Goal: Task Accomplishment & Management: Use online tool/utility

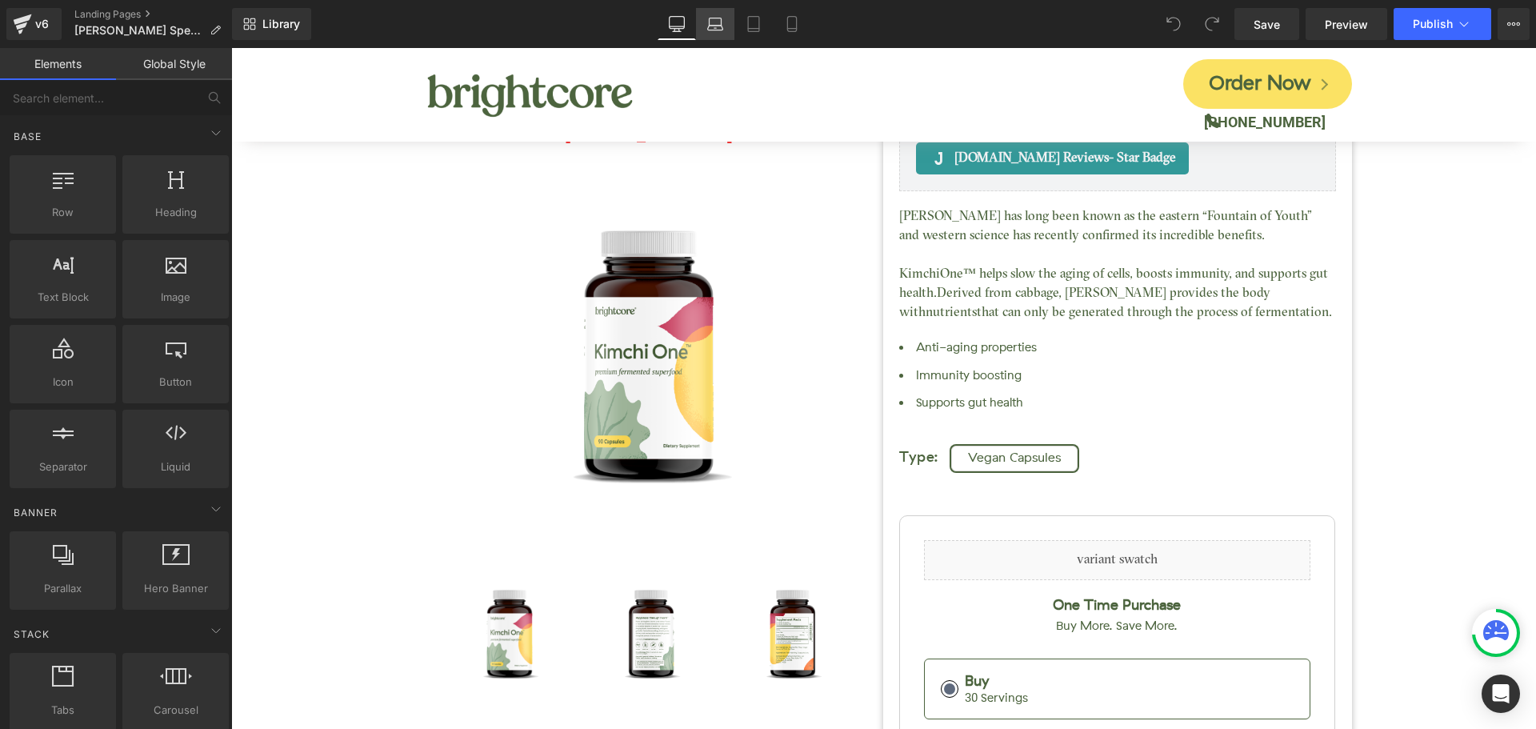
click at [717, 23] on icon at bounding box center [715, 24] width 16 height 16
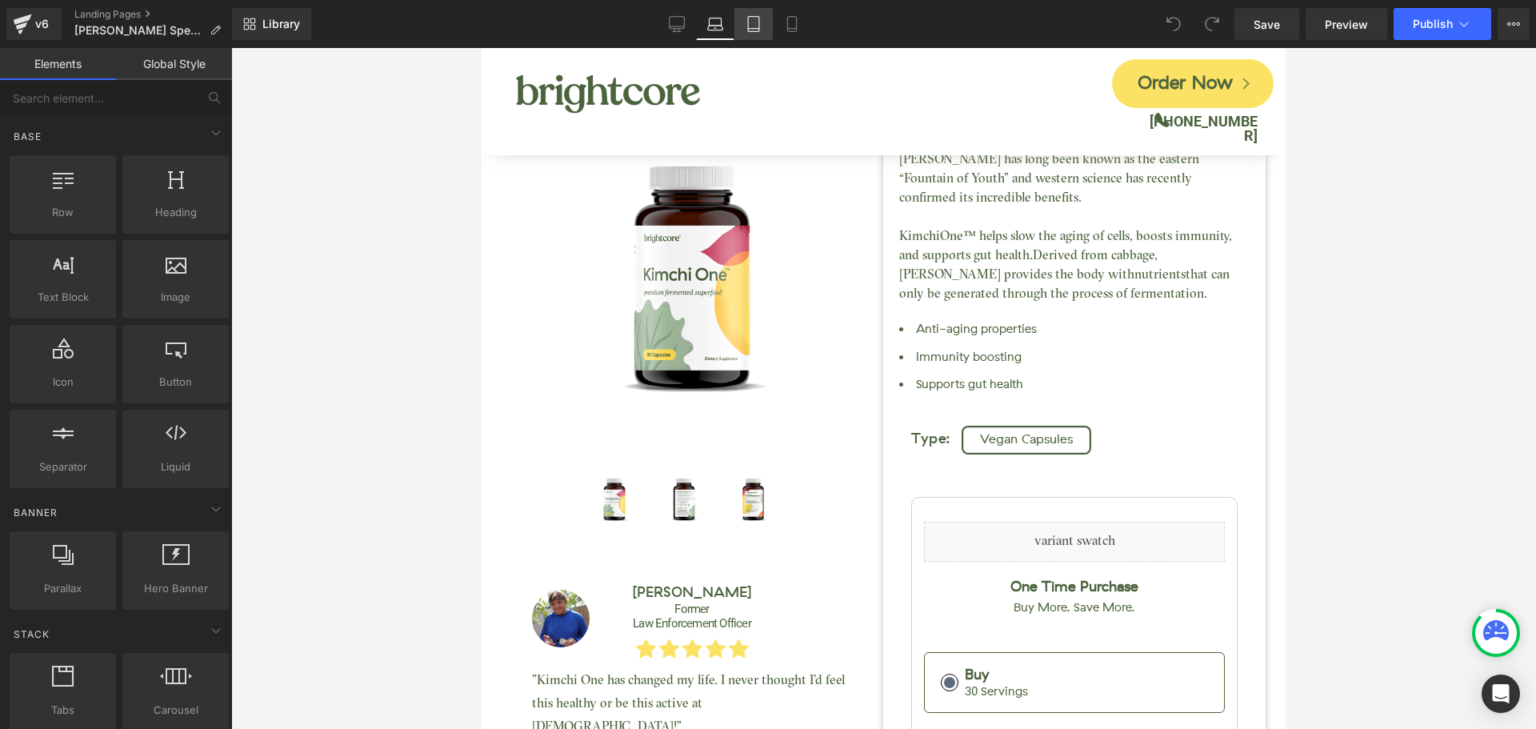
click at [761, 22] on icon at bounding box center [753, 24] width 16 height 16
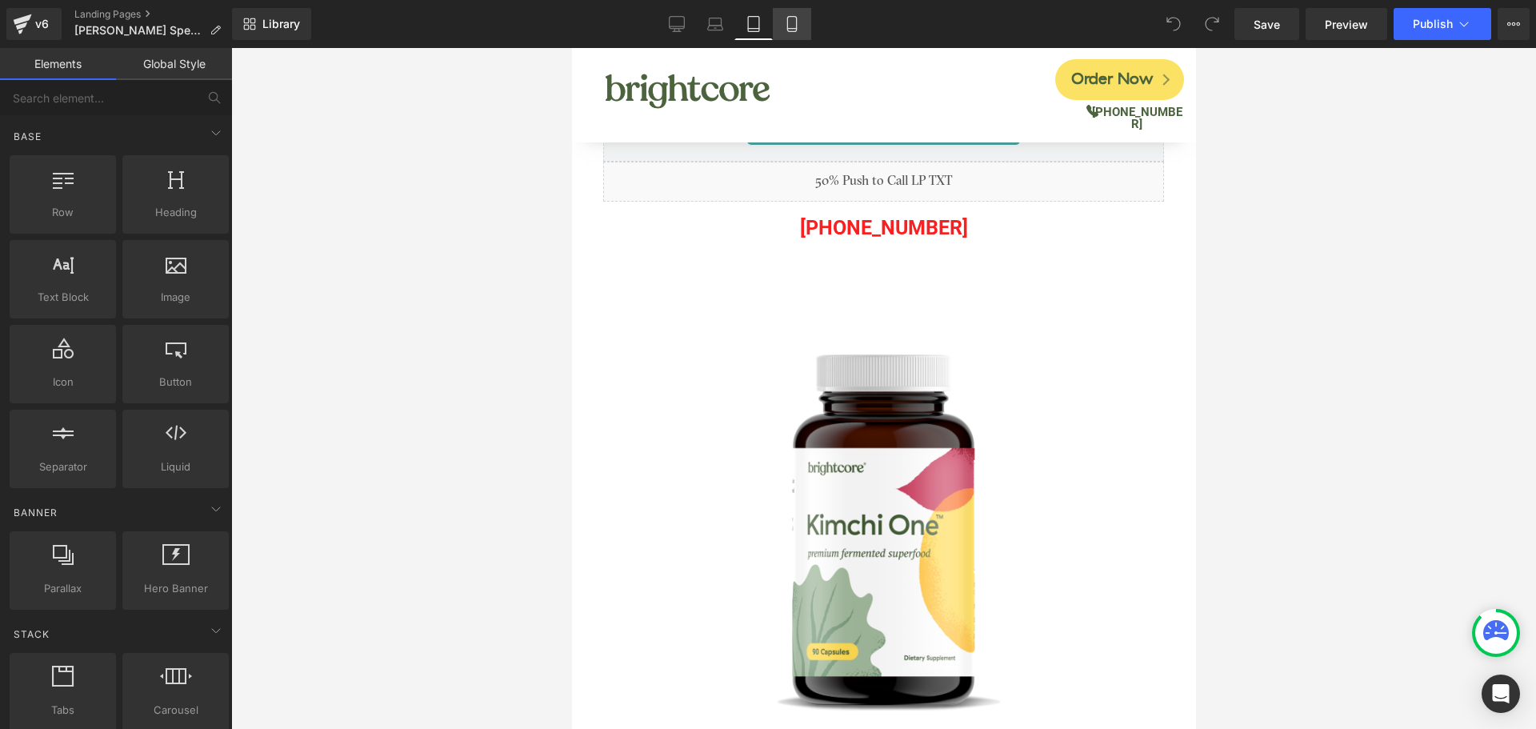
click at [791, 24] on icon at bounding box center [792, 24] width 16 height 16
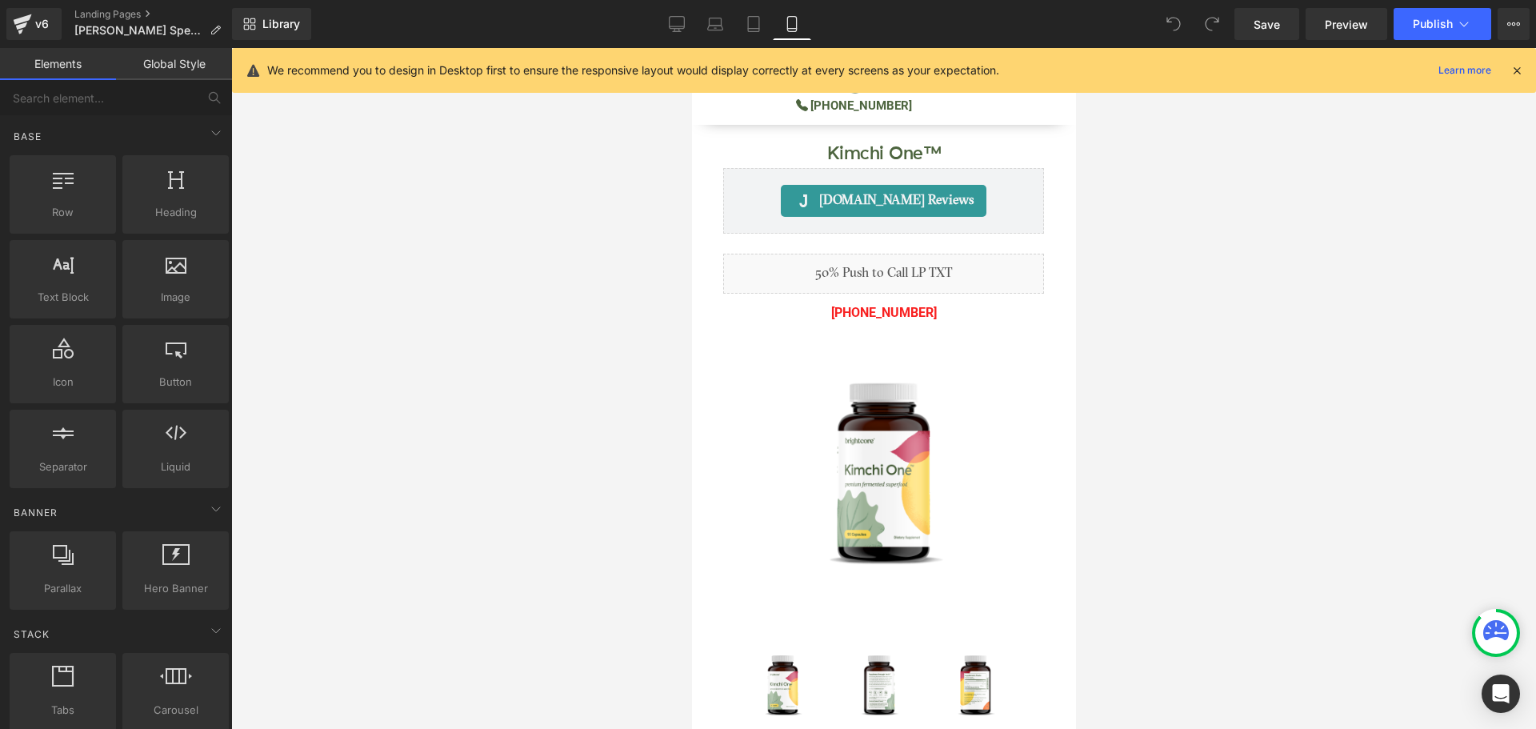
click at [1516, 66] on icon at bounding box center [1516, 70] width 14 height 14
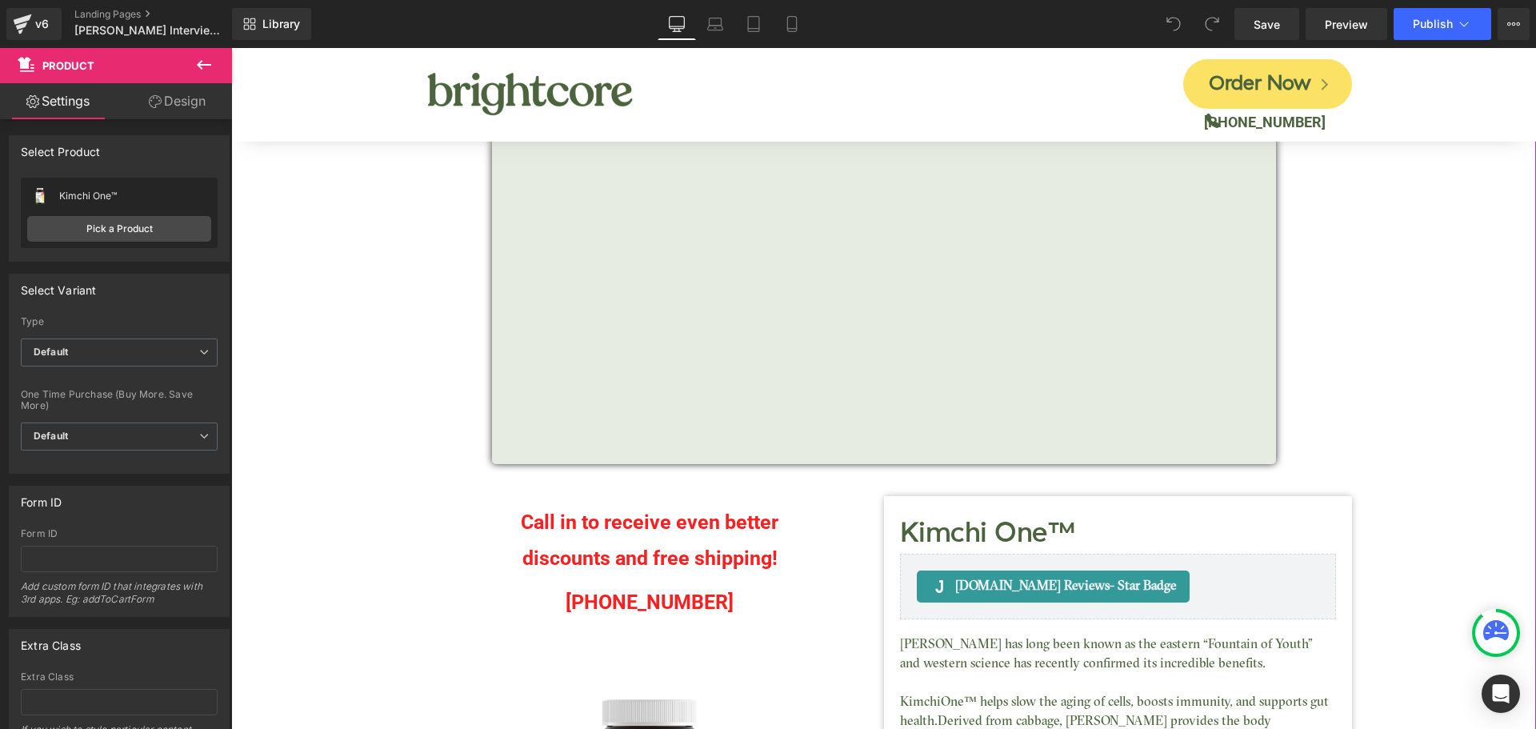
scroll to position [240, 0]
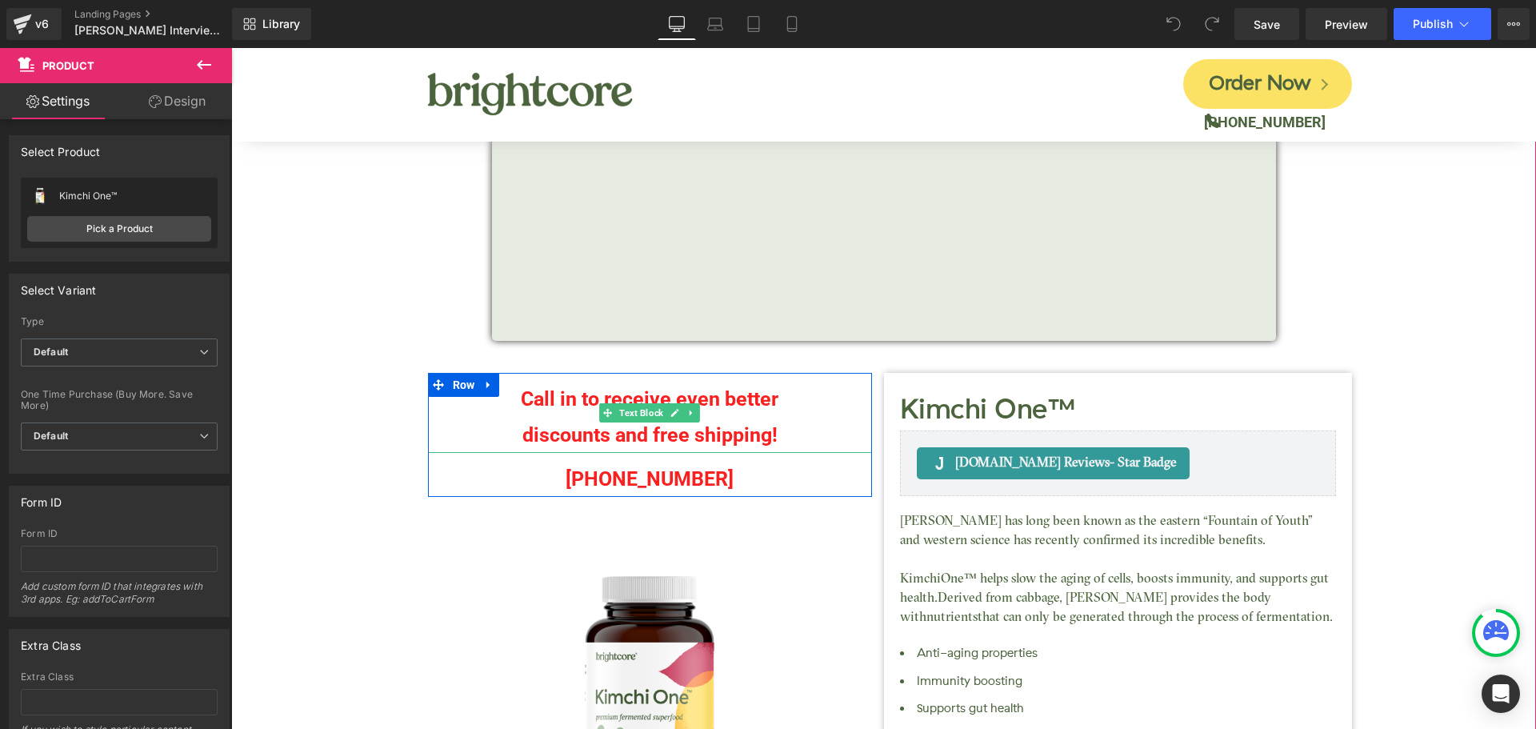
click at [558, 406] on p "Call in to receive even better" at bounding box center [650, 399] width 444 height 36
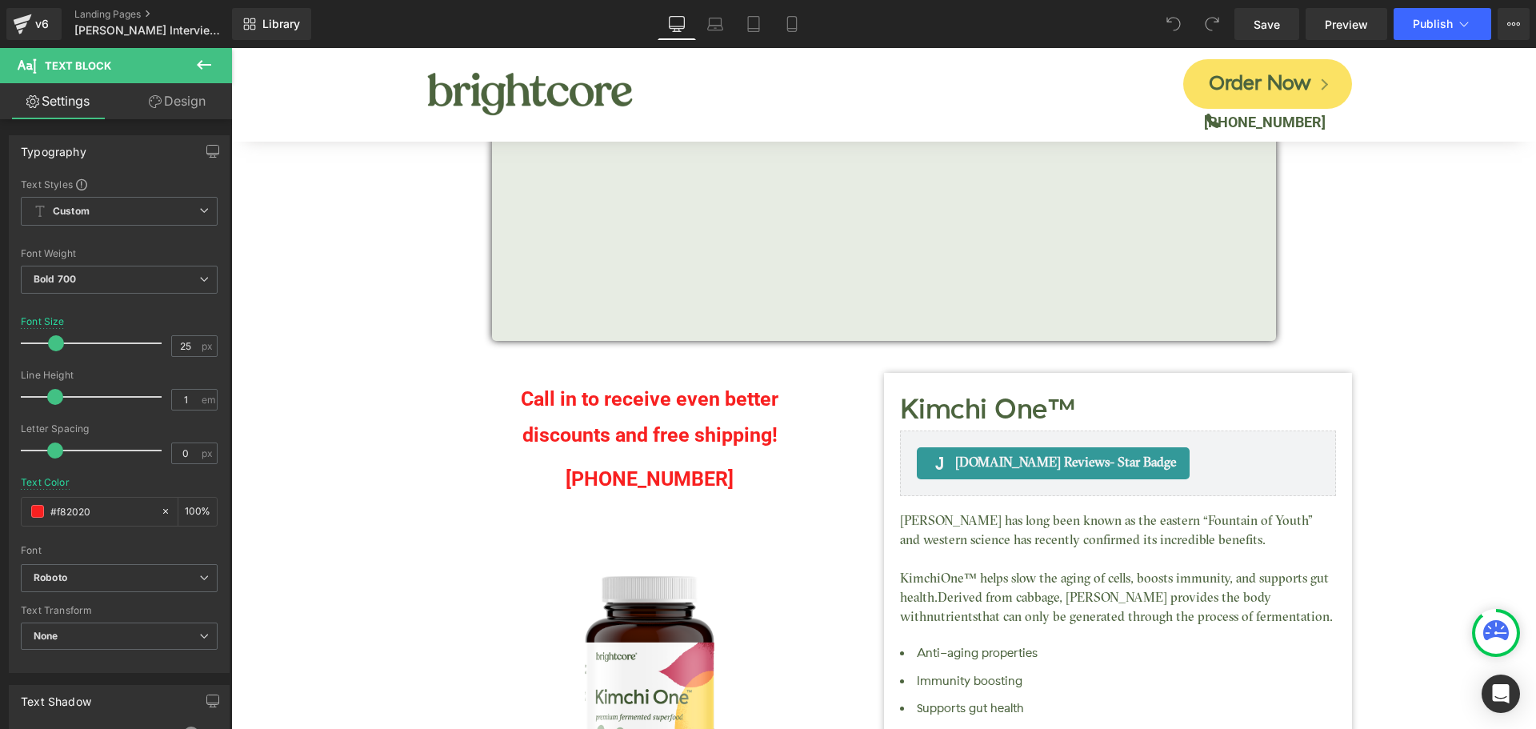
click at [180, 106] on link "Design" at bounding box center [177, 101] width 116 height 36
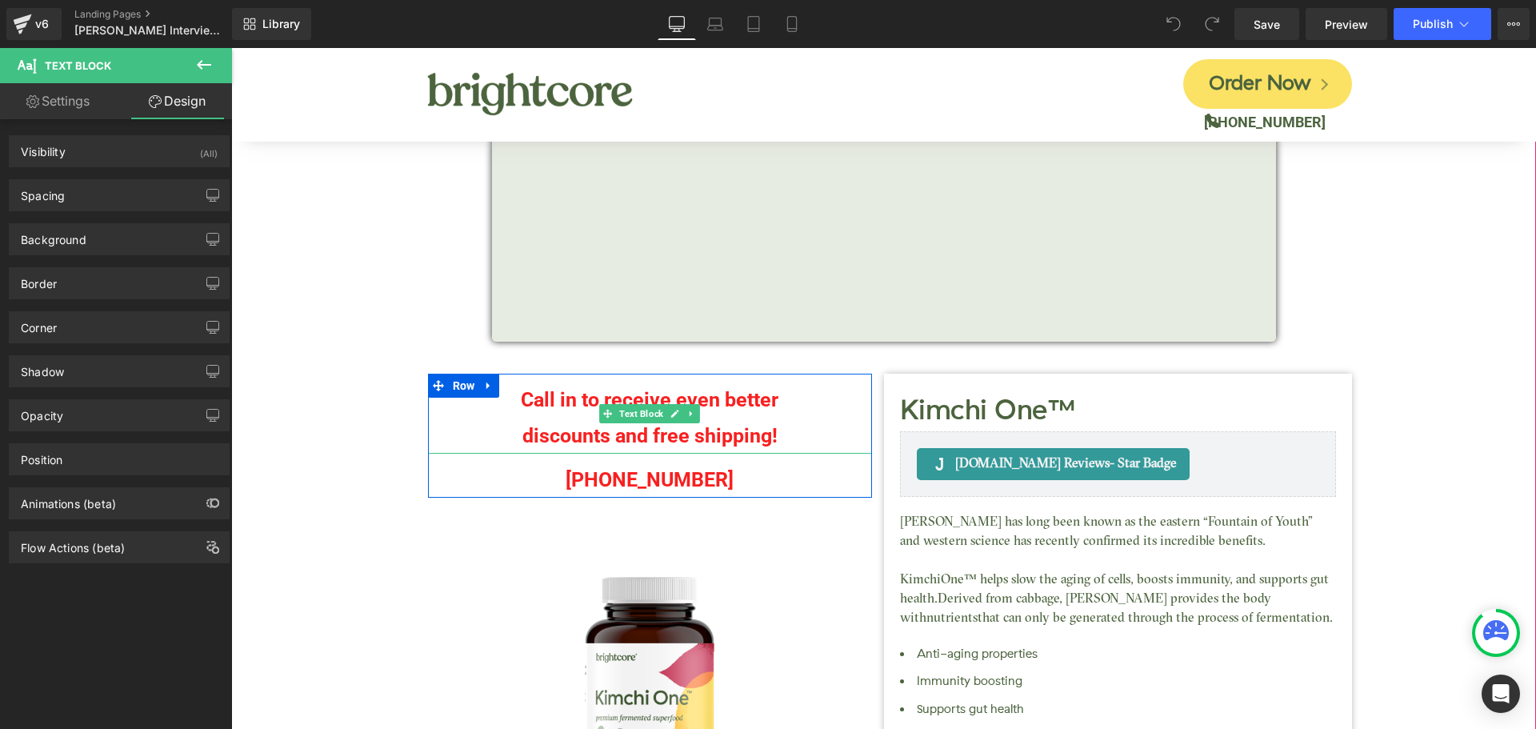
click at [554, 416] on p "Call in to receive even better" at bounding box center [650, 400] width 444 height 36
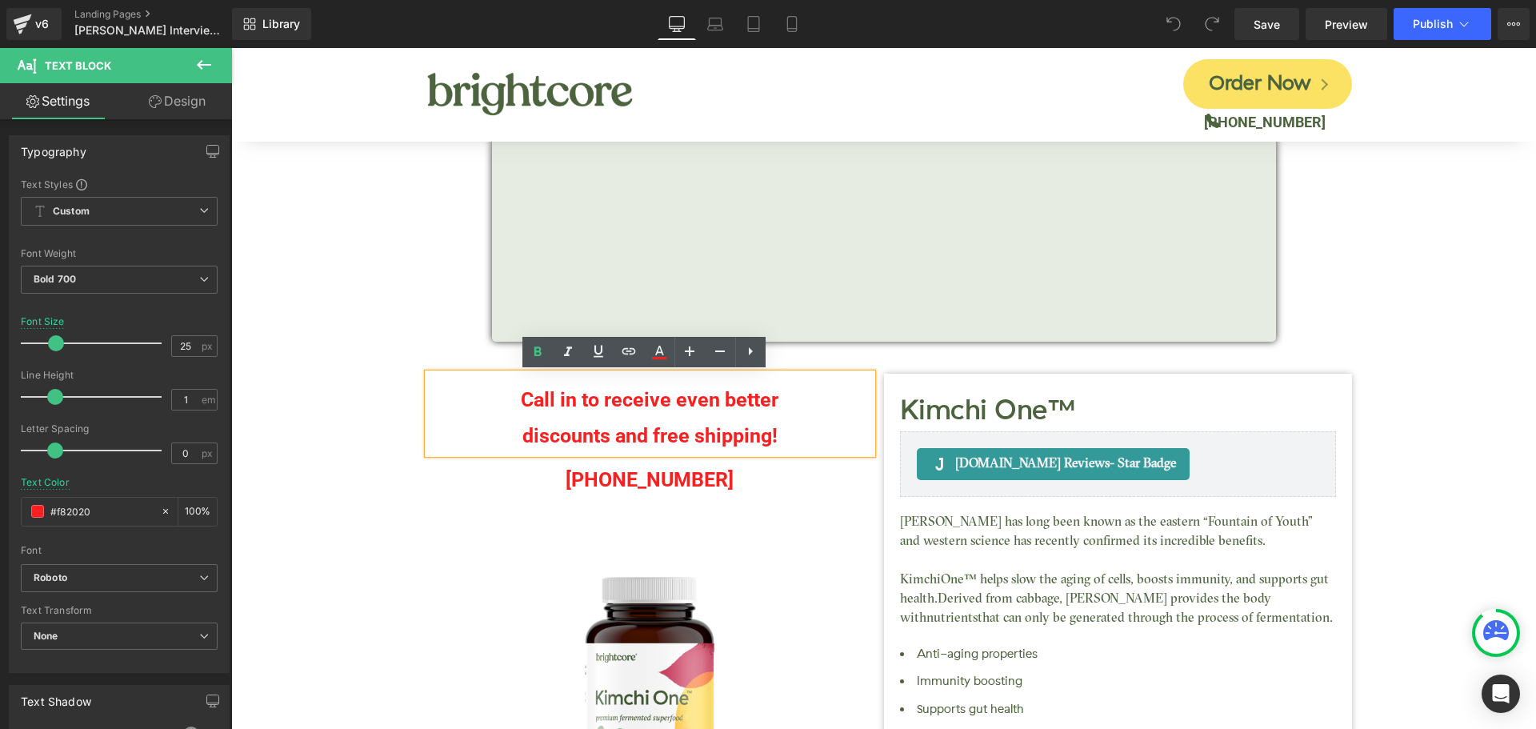
click at [579, 401] on p "Call in to receive even better" at bounding box center [650, 400] width 444 height 36
click at [574, 394] on p "Call in to receive even better" at bounding box center [650, 400] width 444 height 36
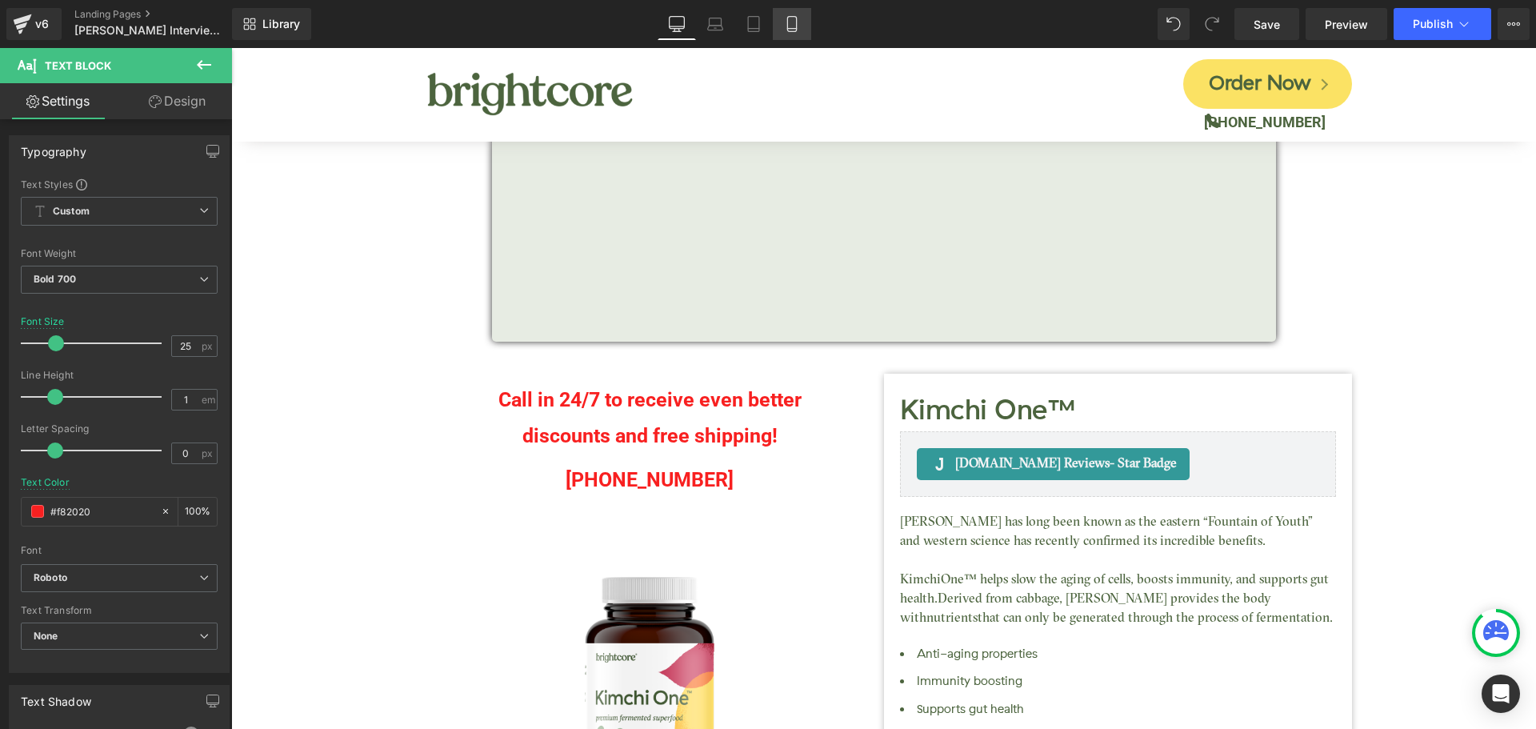
click at [781, 18] on link "Mobile" at bounding box center [792, 24] width 38 height 32
type input "16"
type input "100"
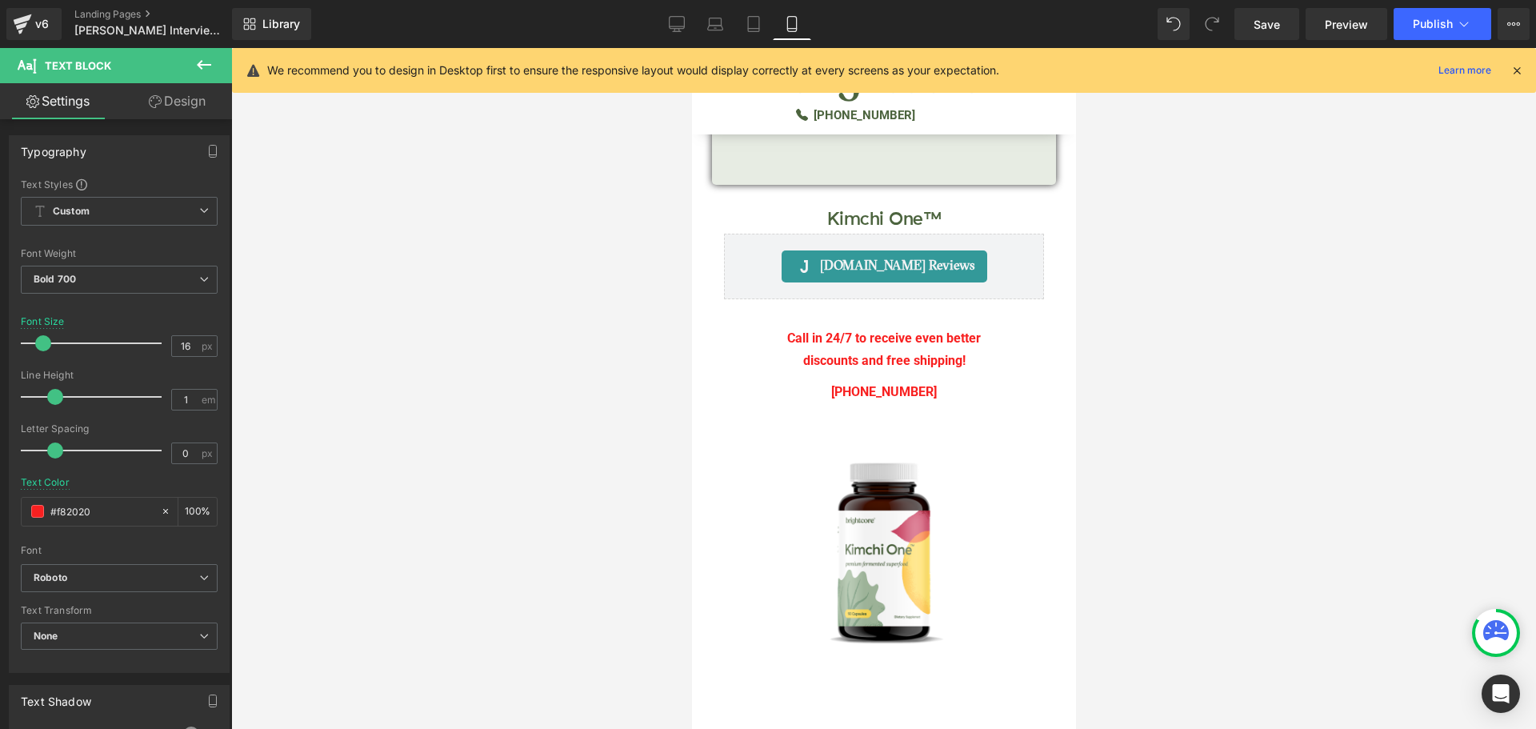
scroll to position [274, 0]
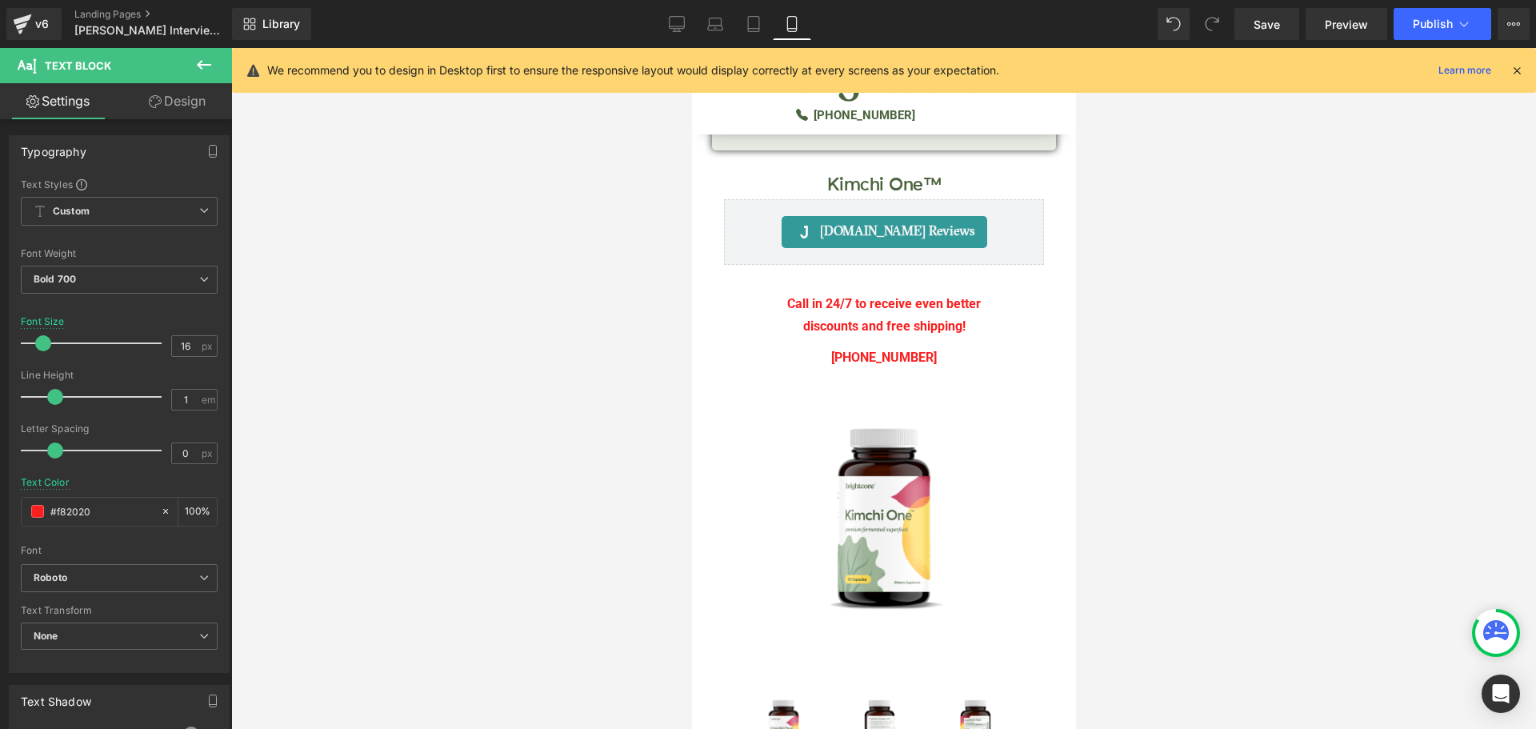
click at [1518, 67] on icon at bounding box center [1516, 70] width 14 height 14
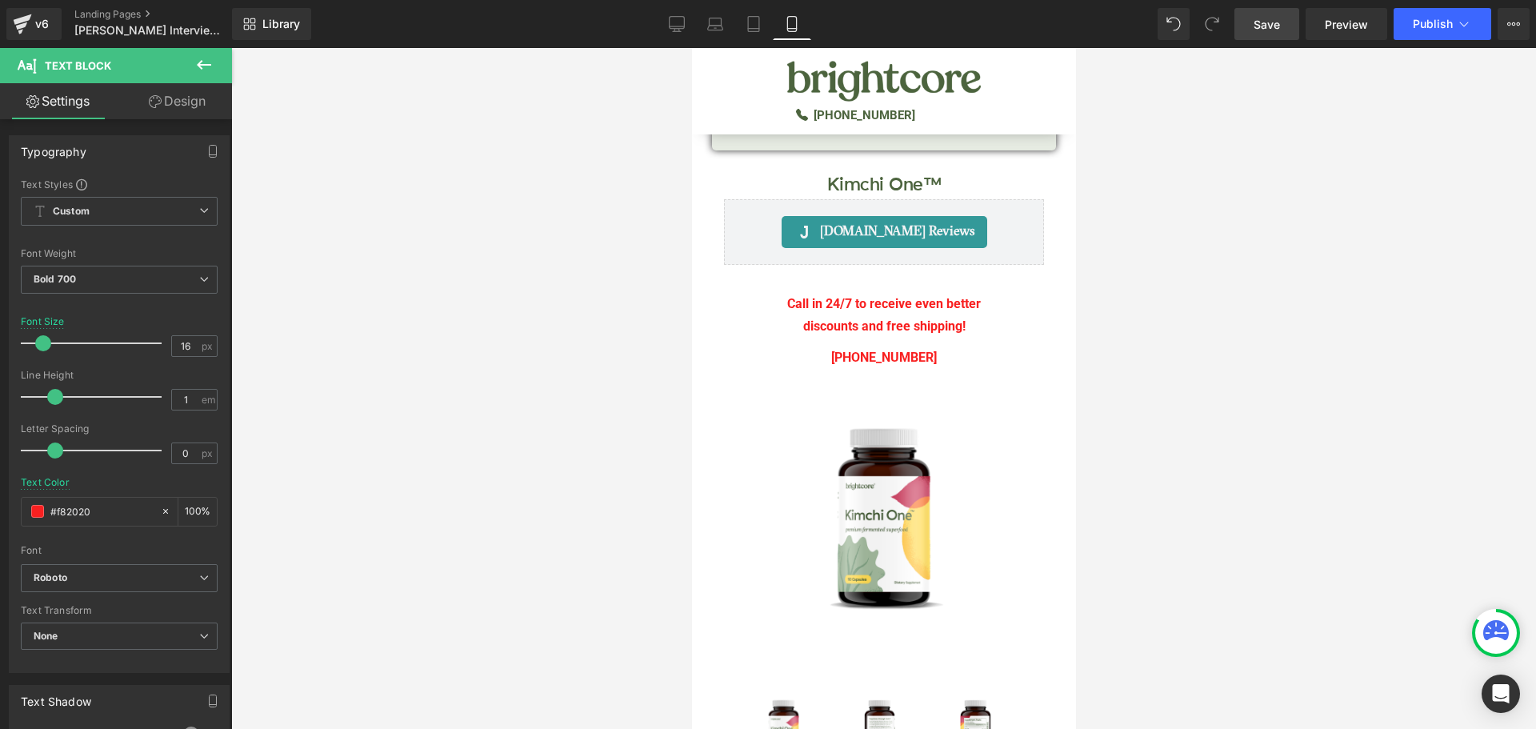
click at [1247, 22] on link "Save" at bounding box center [1266, 24] width 65 height 32
click at [1293, 18] on link "Save" at bounding box center [1266, 24] width 65 height 32
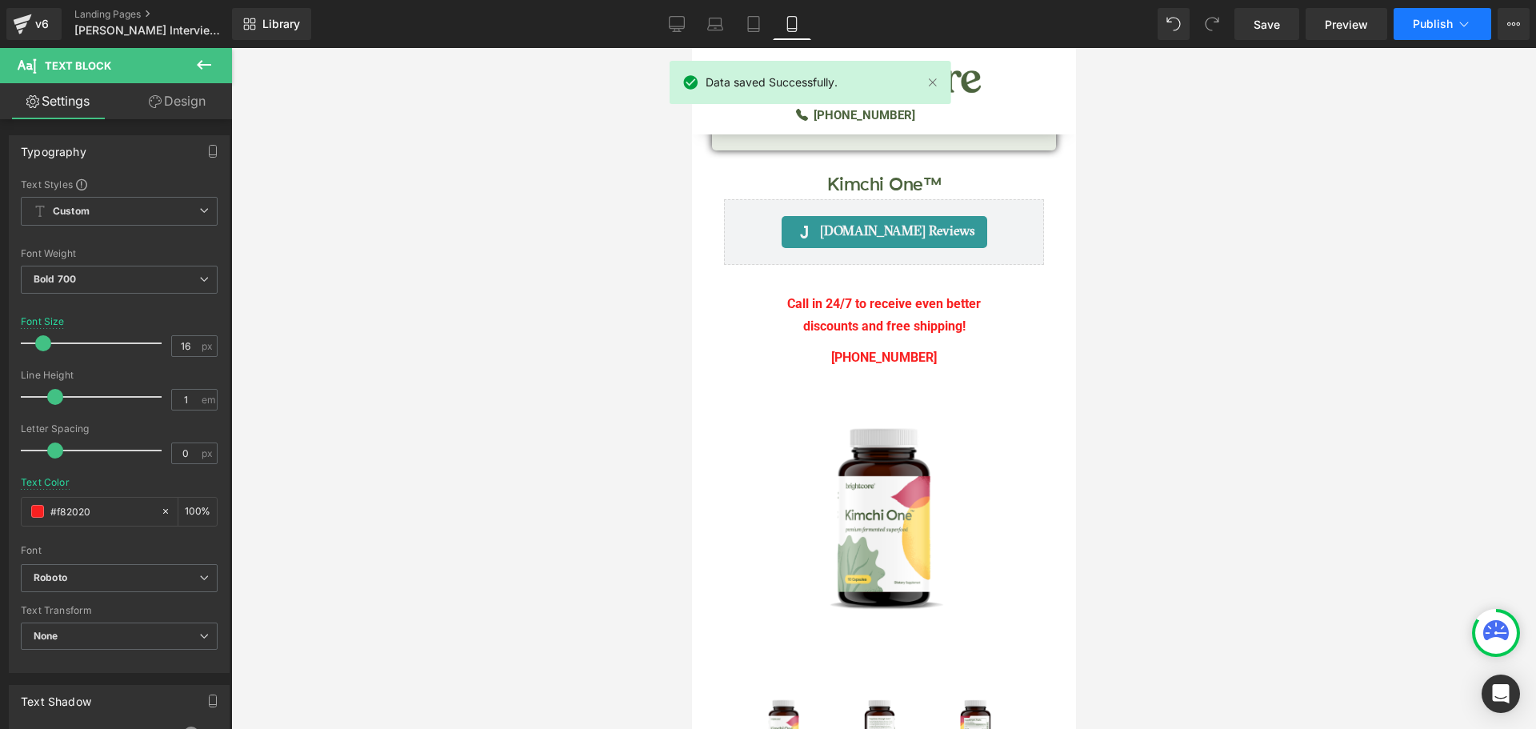
click at [1437, 22] on span "Publish" at bounding box center [1433, 24] width 40 height 13
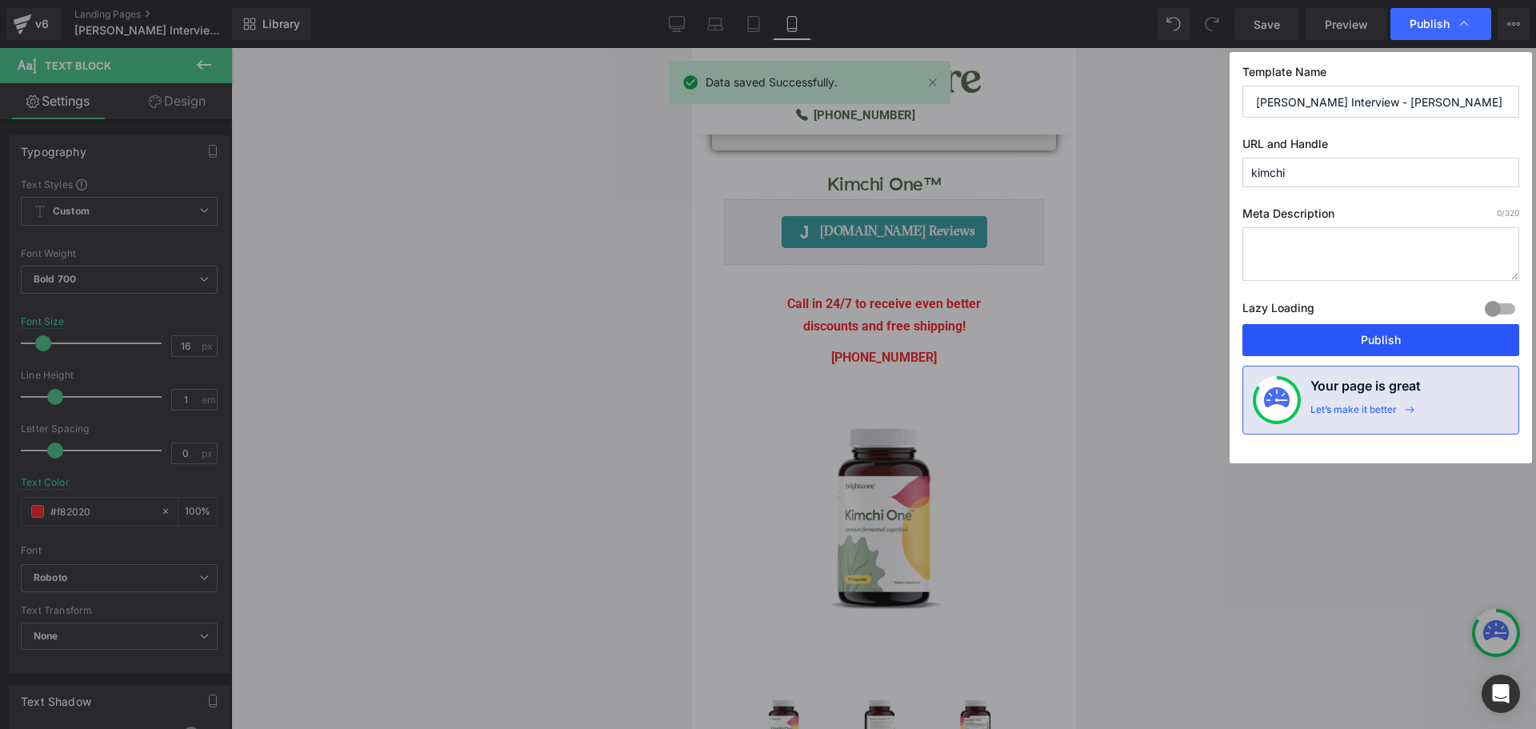
click at [1411, 339] on button "Publish" at bounding box center [1380, 340] width 277 height 32
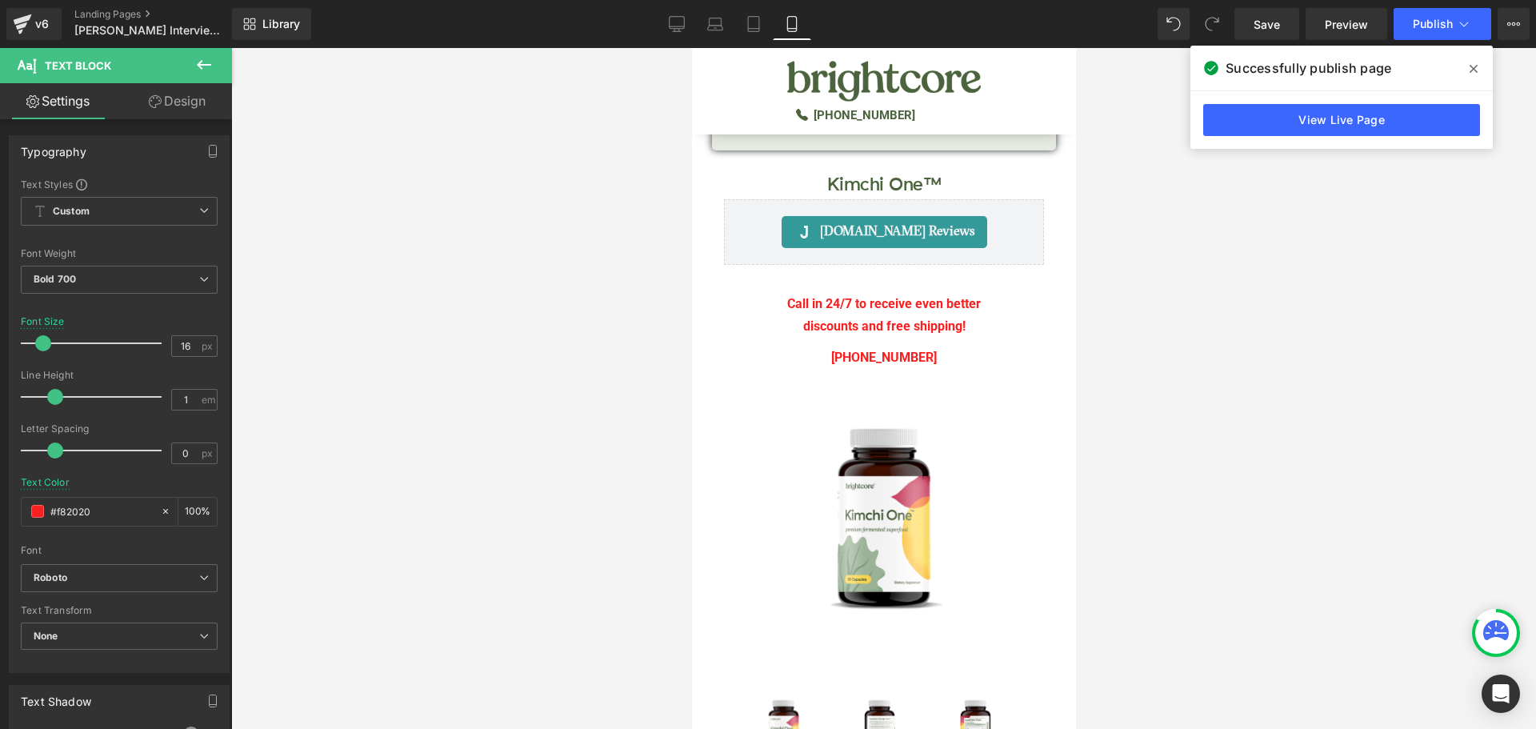
click at [1472, 71] on icon at bounding box center [1473, 69] width 8 height 8
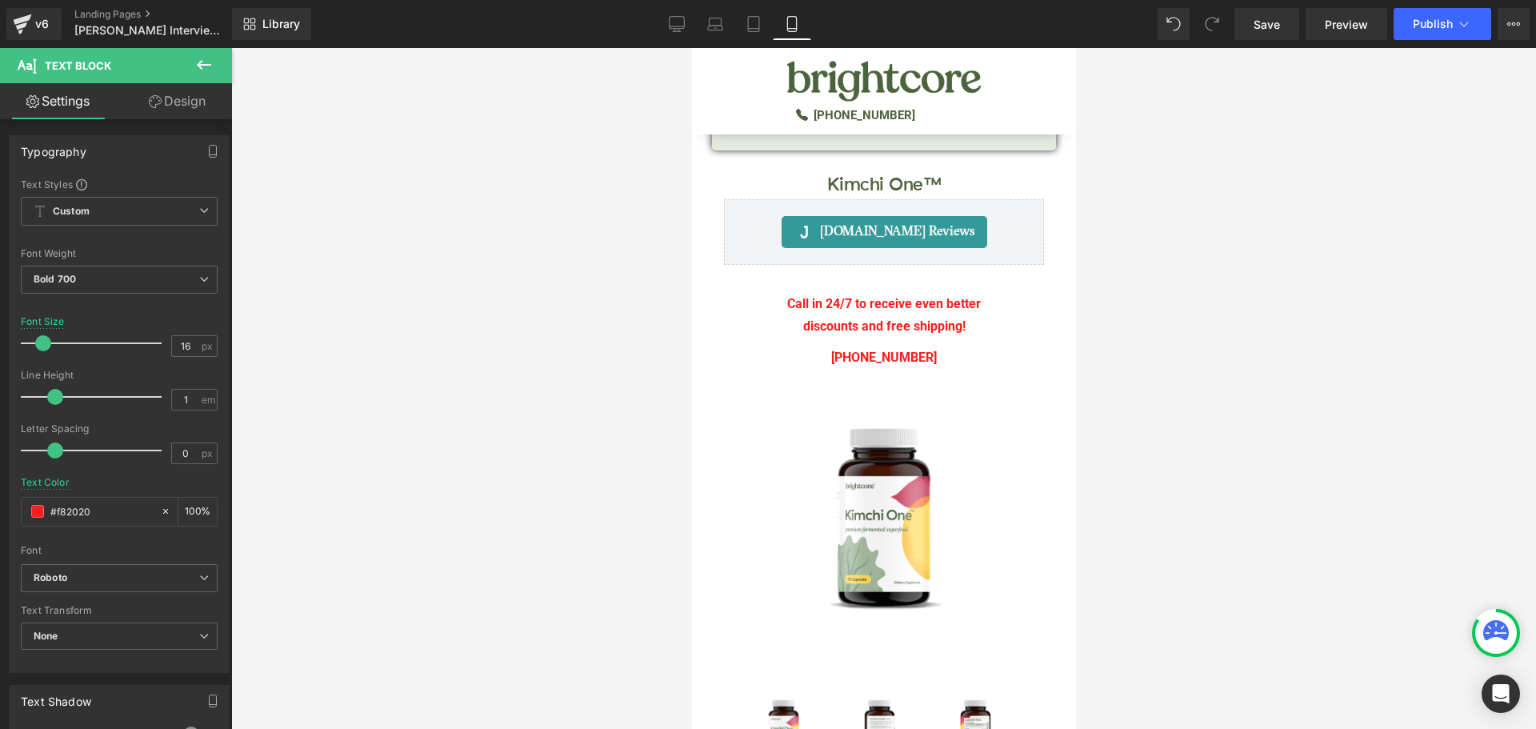
click at [590, 353] on div at bounding box center [883, 388] width 1305 height 681
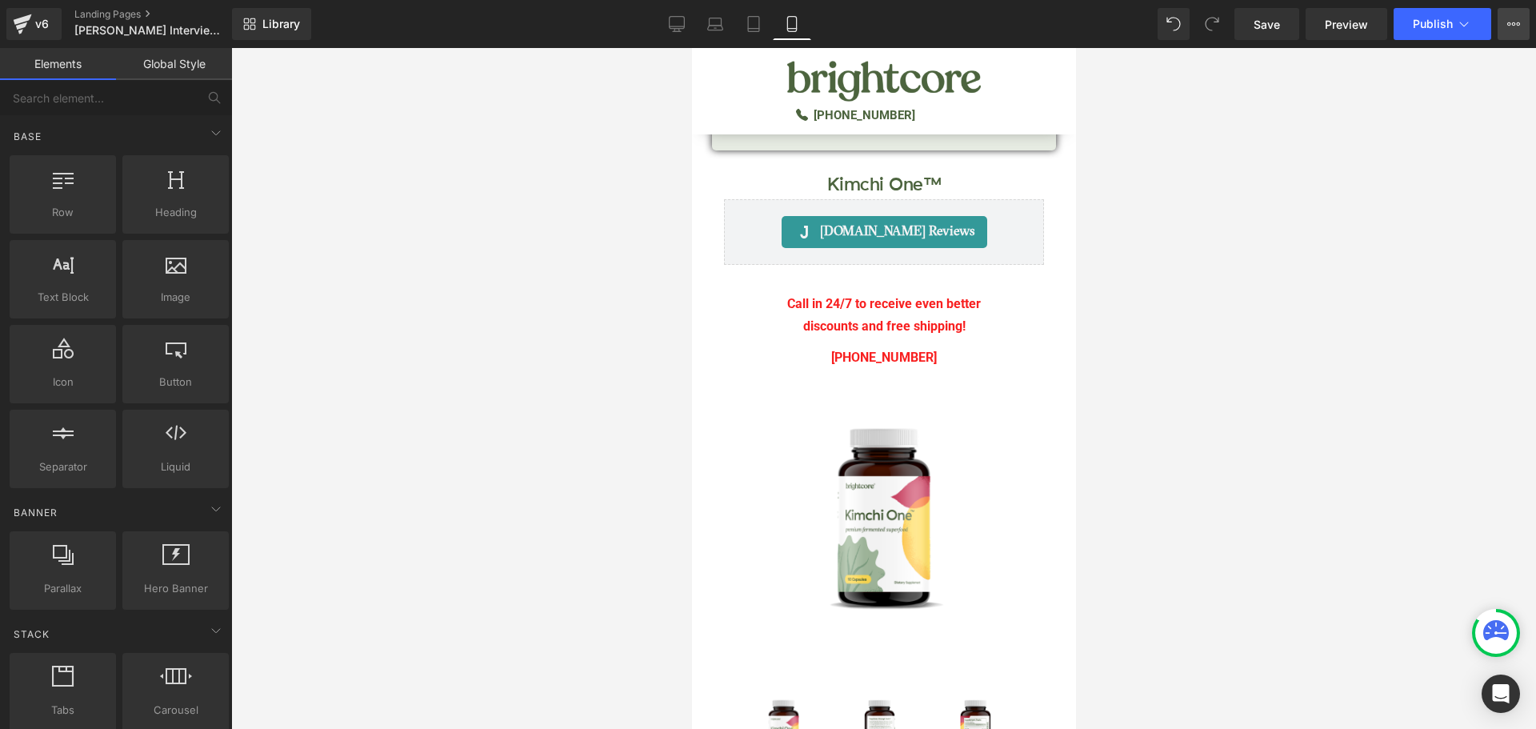
click at [1518, 31] on button "View Live Page View with current Template Save Template to Library Schedule Pub…" at bounding box center [1513, 24] width 32 height 32
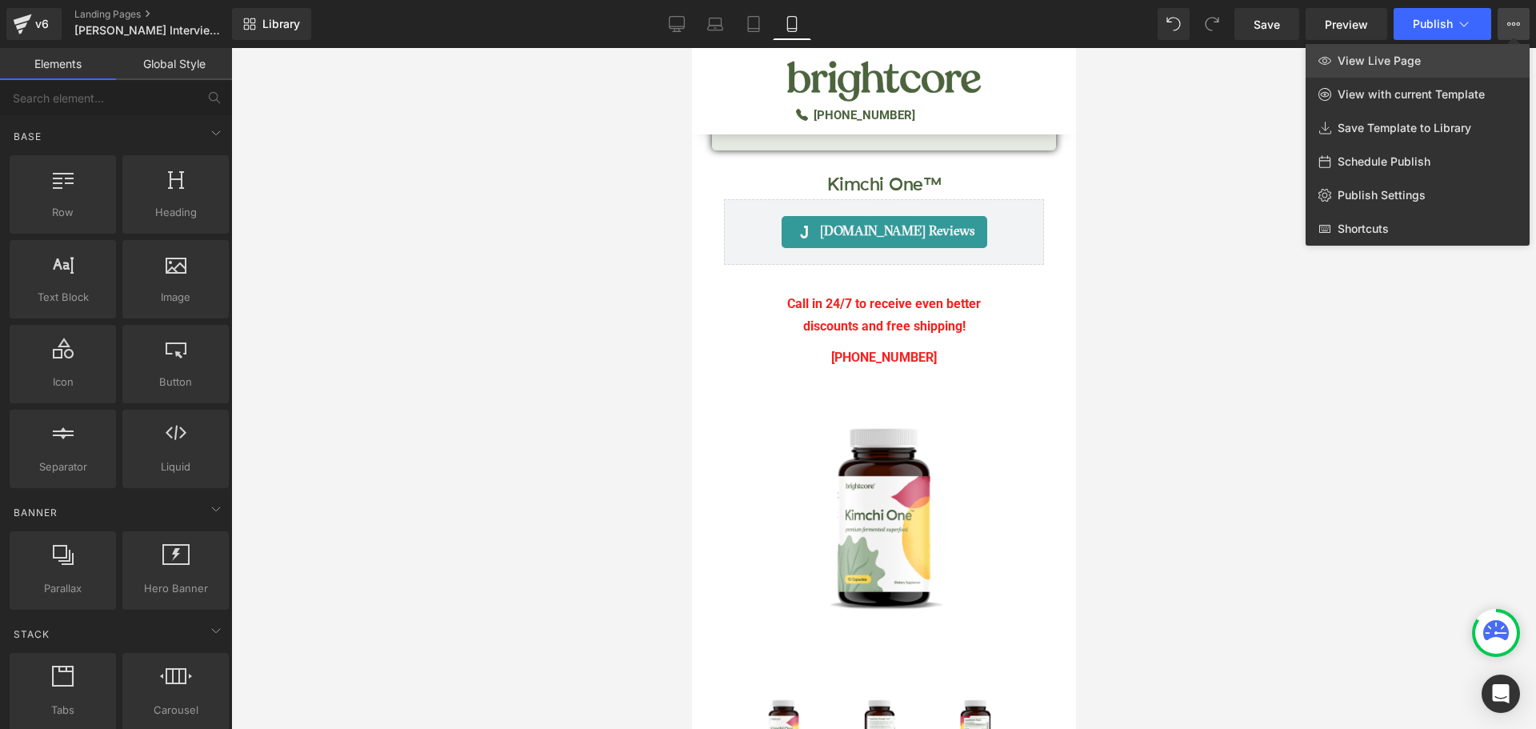
click at [1429, 59] on link "View Live Page" at bounding box center [1417, 61] width 224 height 34
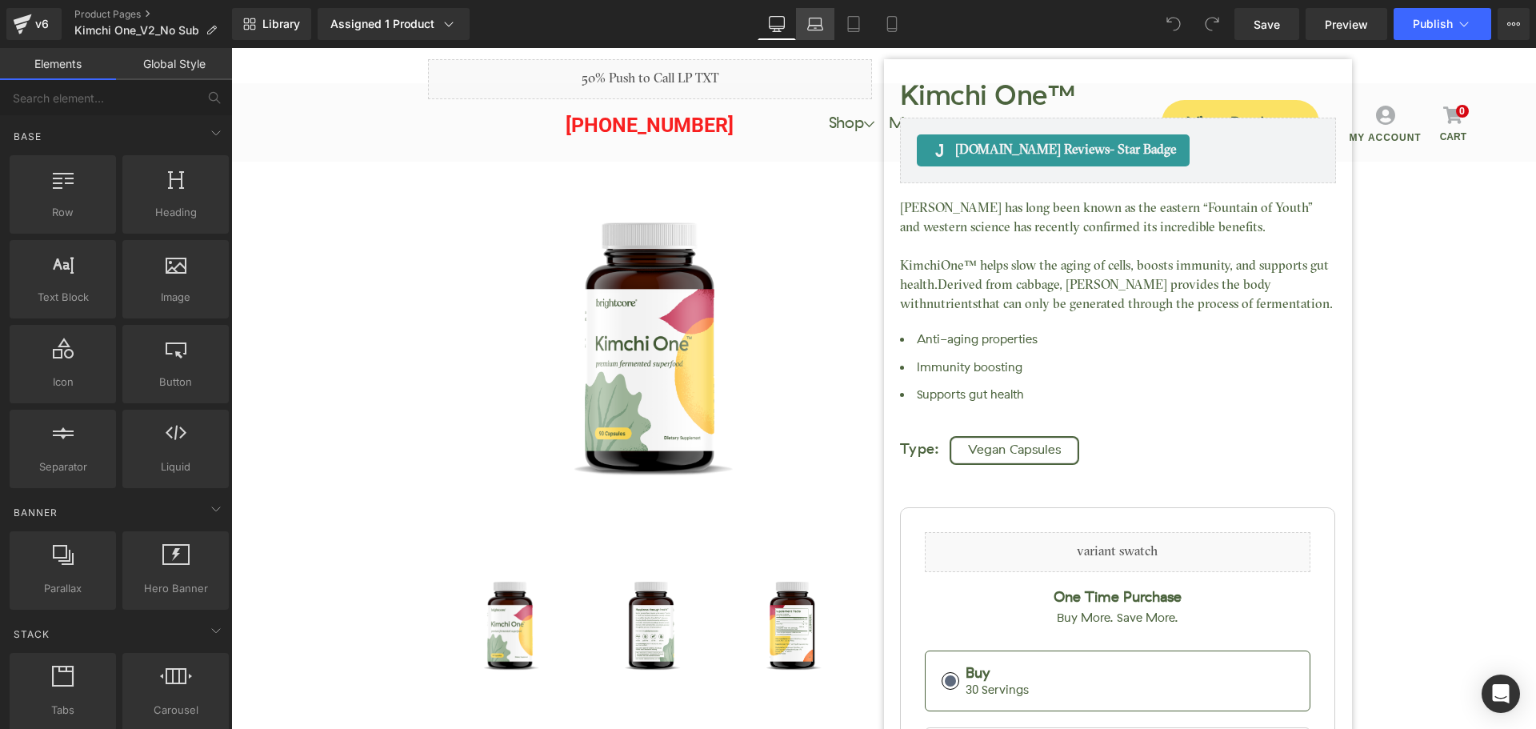
click at [812, 18] on icon at bounding box center [815, 21] width 12 height 7
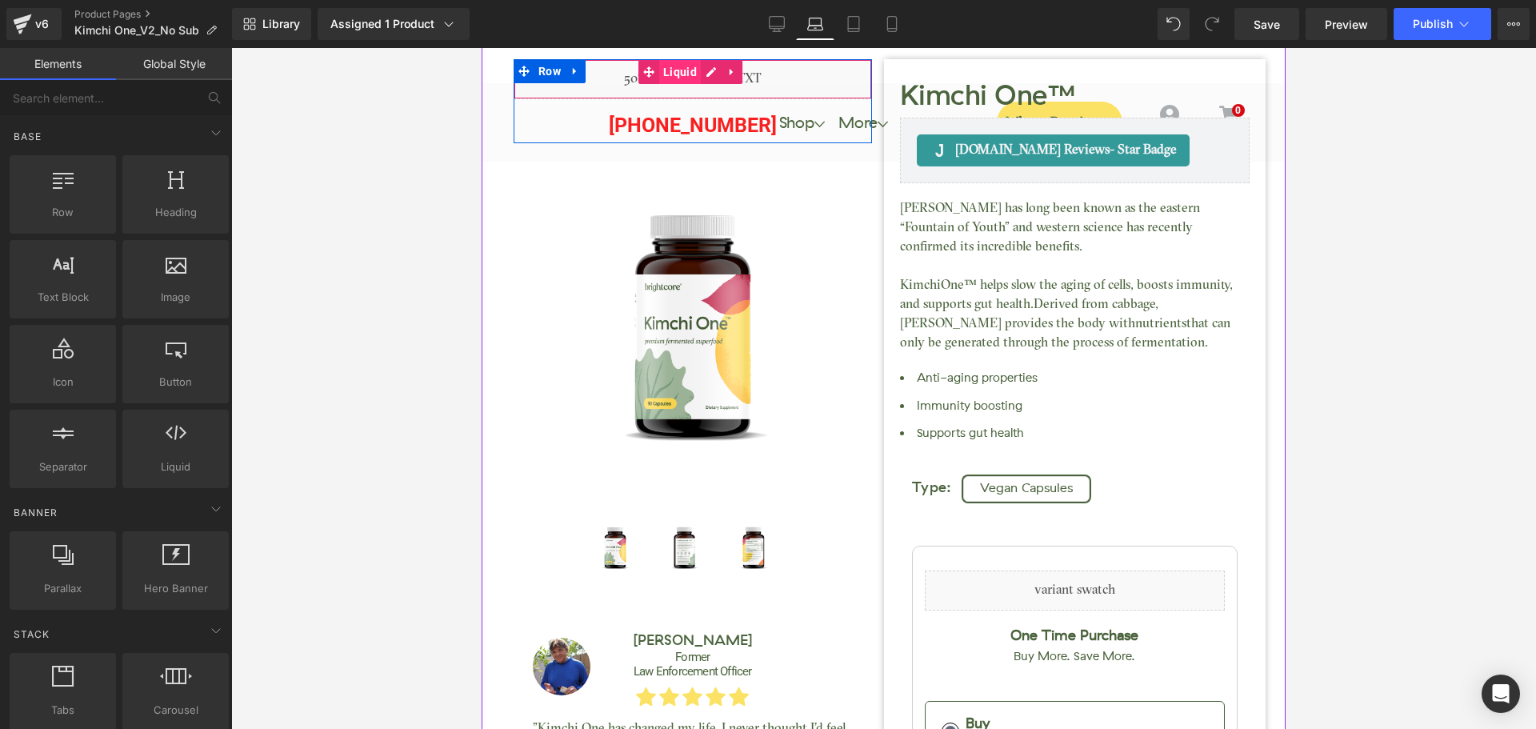
click at [676, 77] on span "Liquid" at bounding box center [680, 72] width 42 height 24
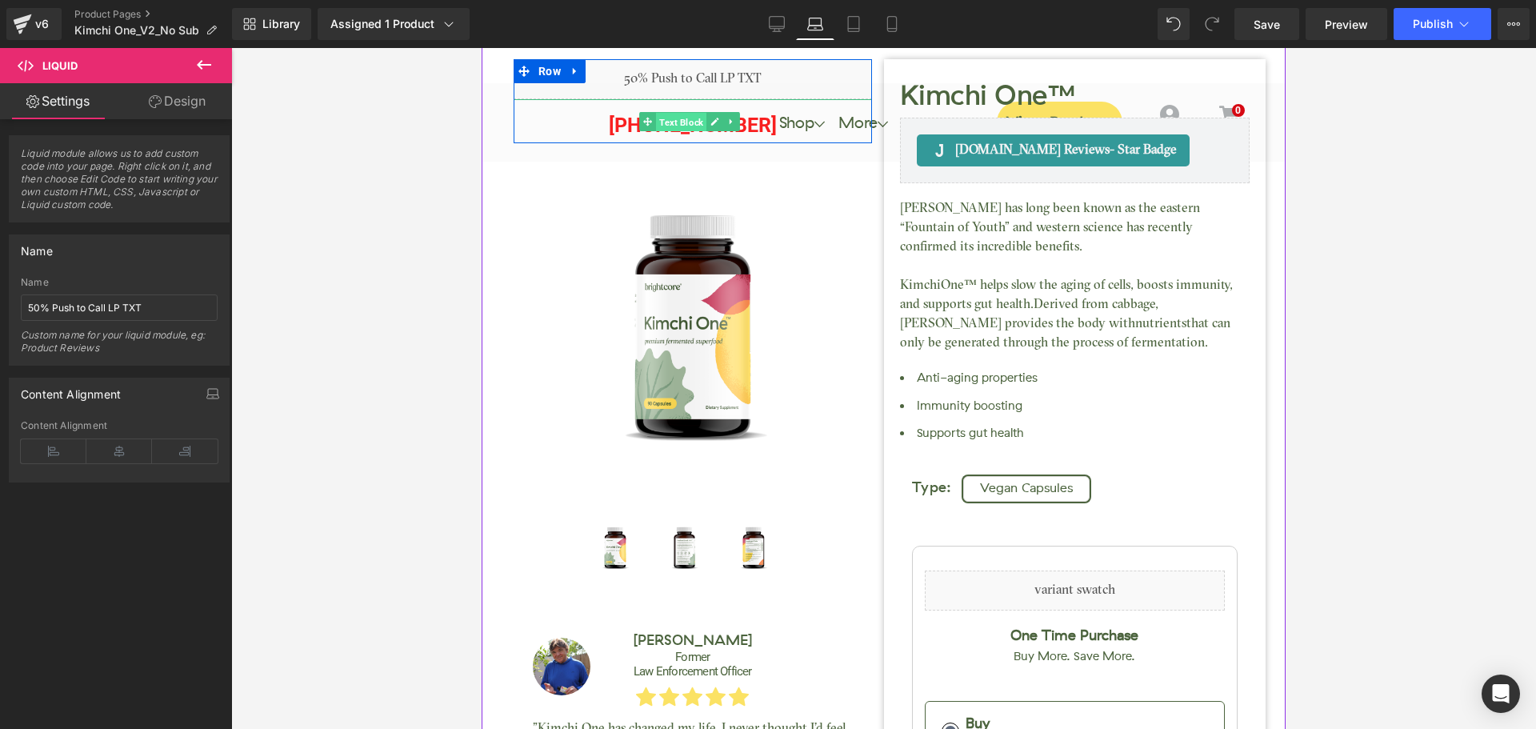
click at [692, 118] on span "Text Block" at bounding box center [681, 121] width 50 height 19
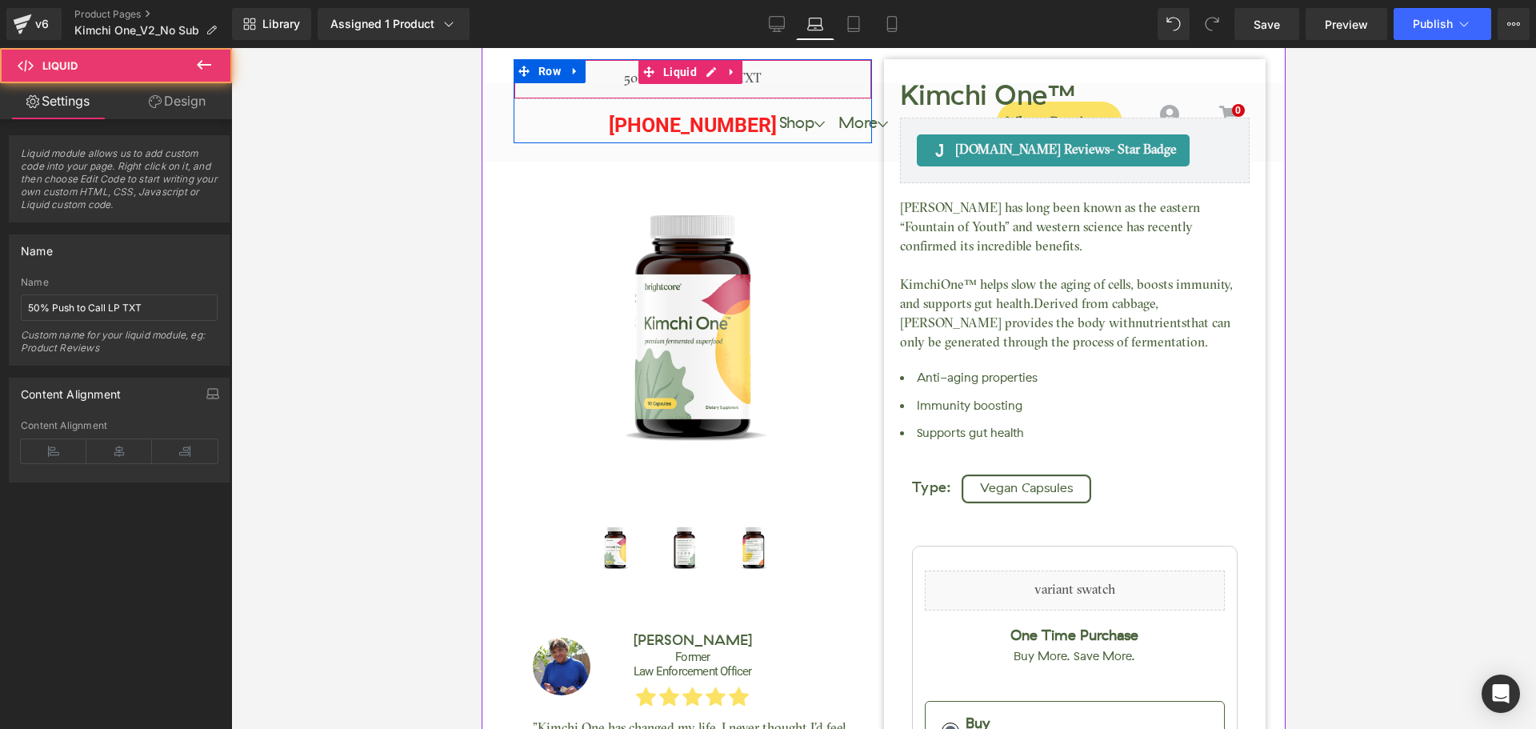
click at [679, 86] on div "Liquid" at bounding box center [693, 79] width 358 height 40
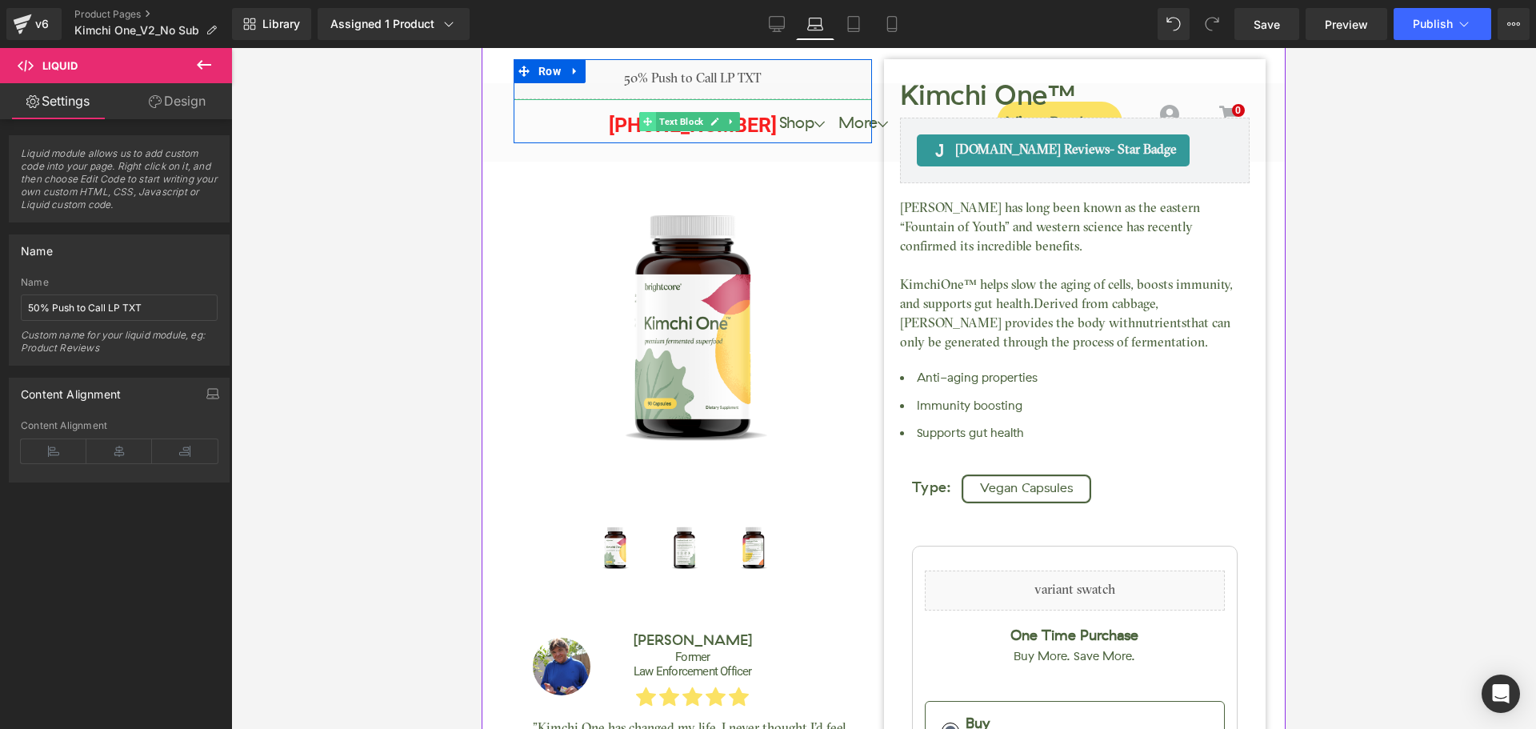
click at [651, 124] on span at bounding box center [647, 121] width 17 height 19
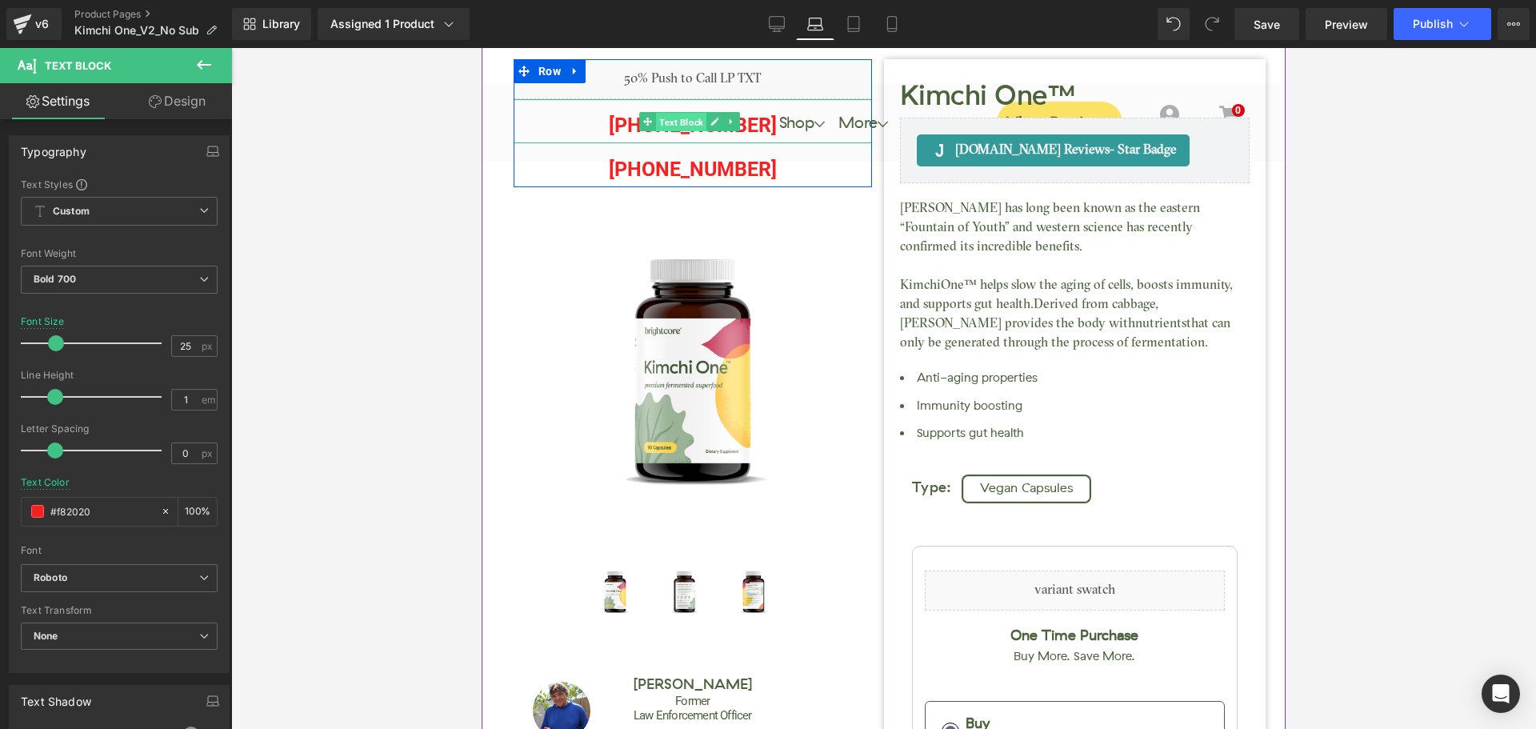
click at [683, 123] on span "Text Block" at bounding box center [681, 121] width 50 height 19
click at [625, 120] on p "[PHONE_NUMBER]" at bounding box center [693, 125] width 358 height 36
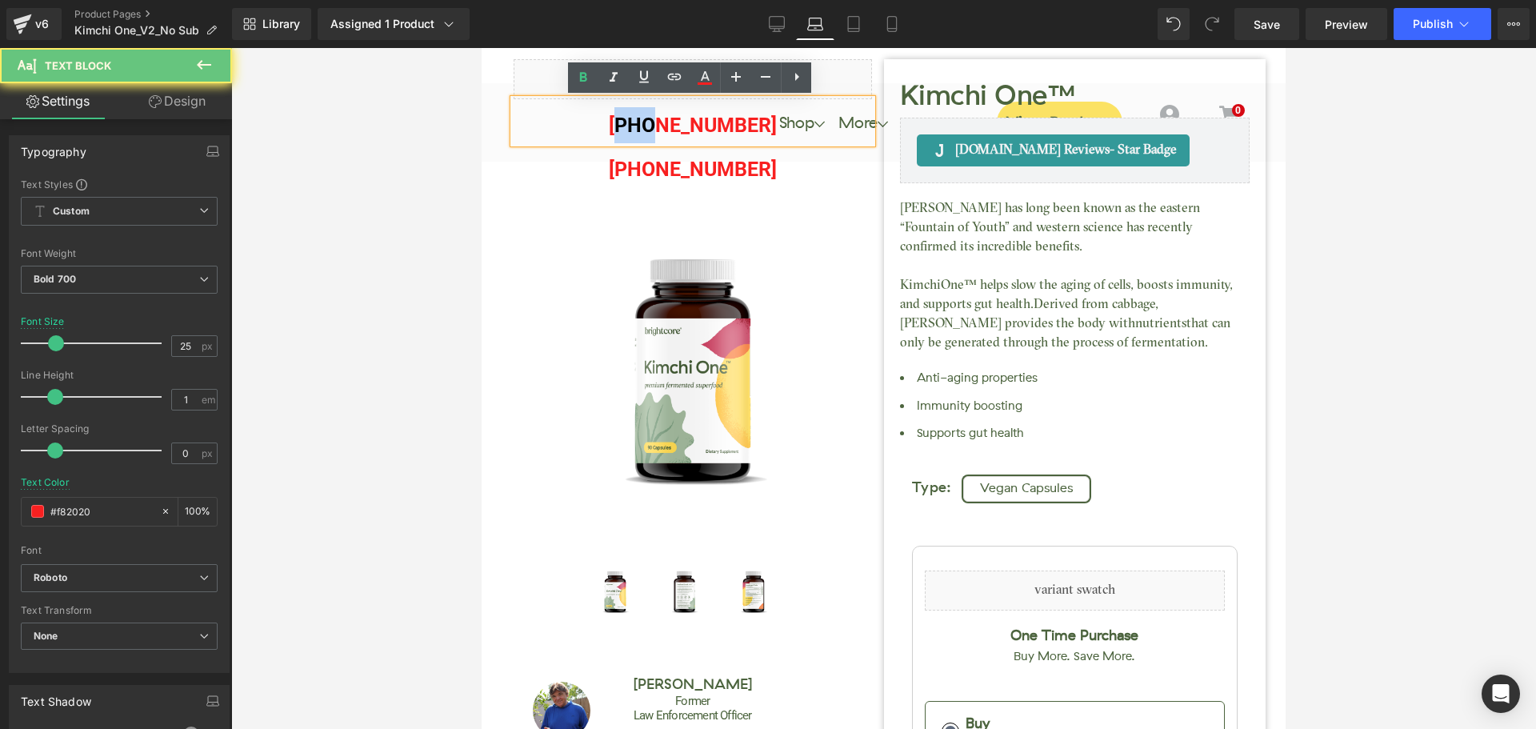
click at [625, 120] on p "[PHONE_NUMBER]" at bounding box center [693, 125] width 358 height 36
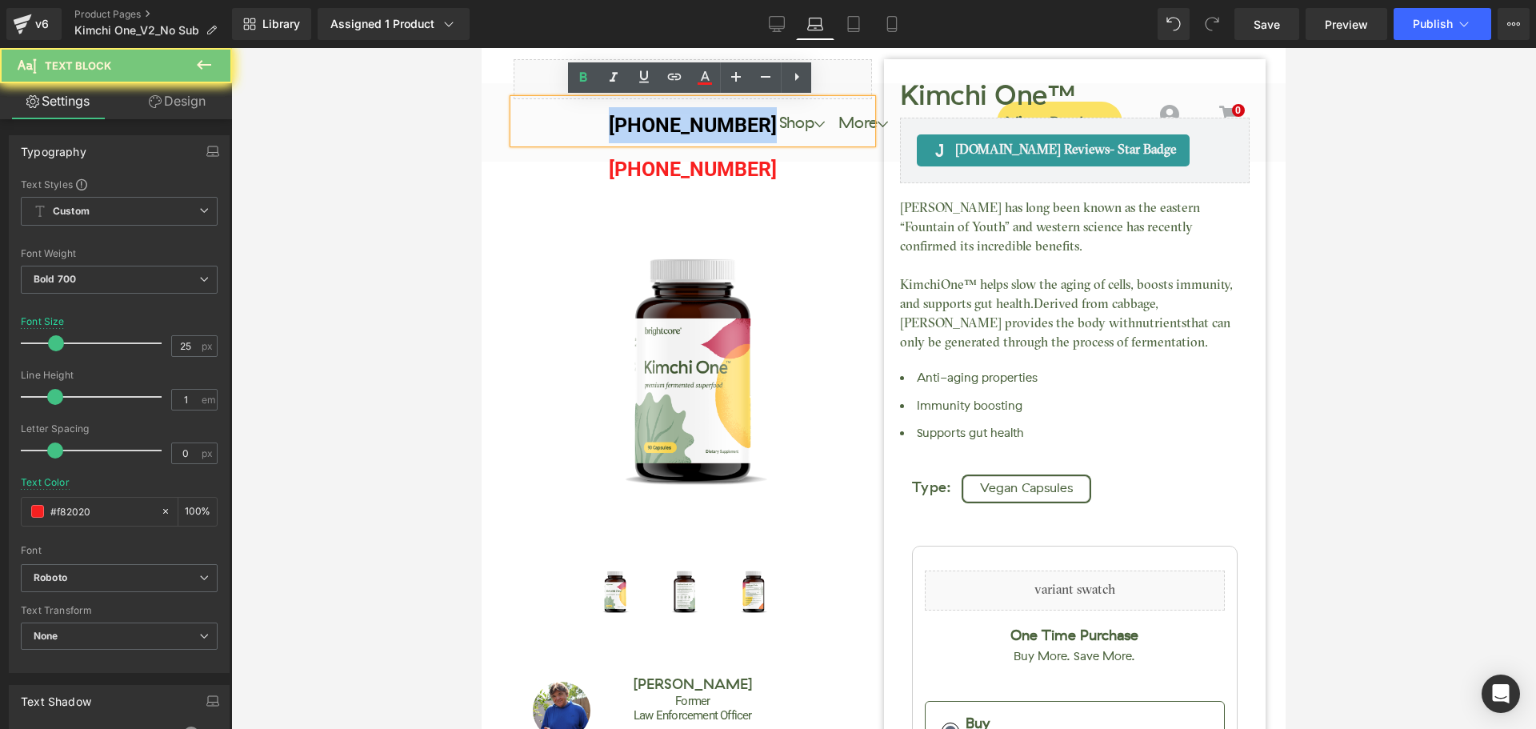
click at [625, 120] on p "[PHONE_NUMBER]" at bounding box center [693, 125] width 358 height 36
click at [641, 120] on p "[PHONE_NUMBER]" at bounding box center [693, 125] width 358 height 36
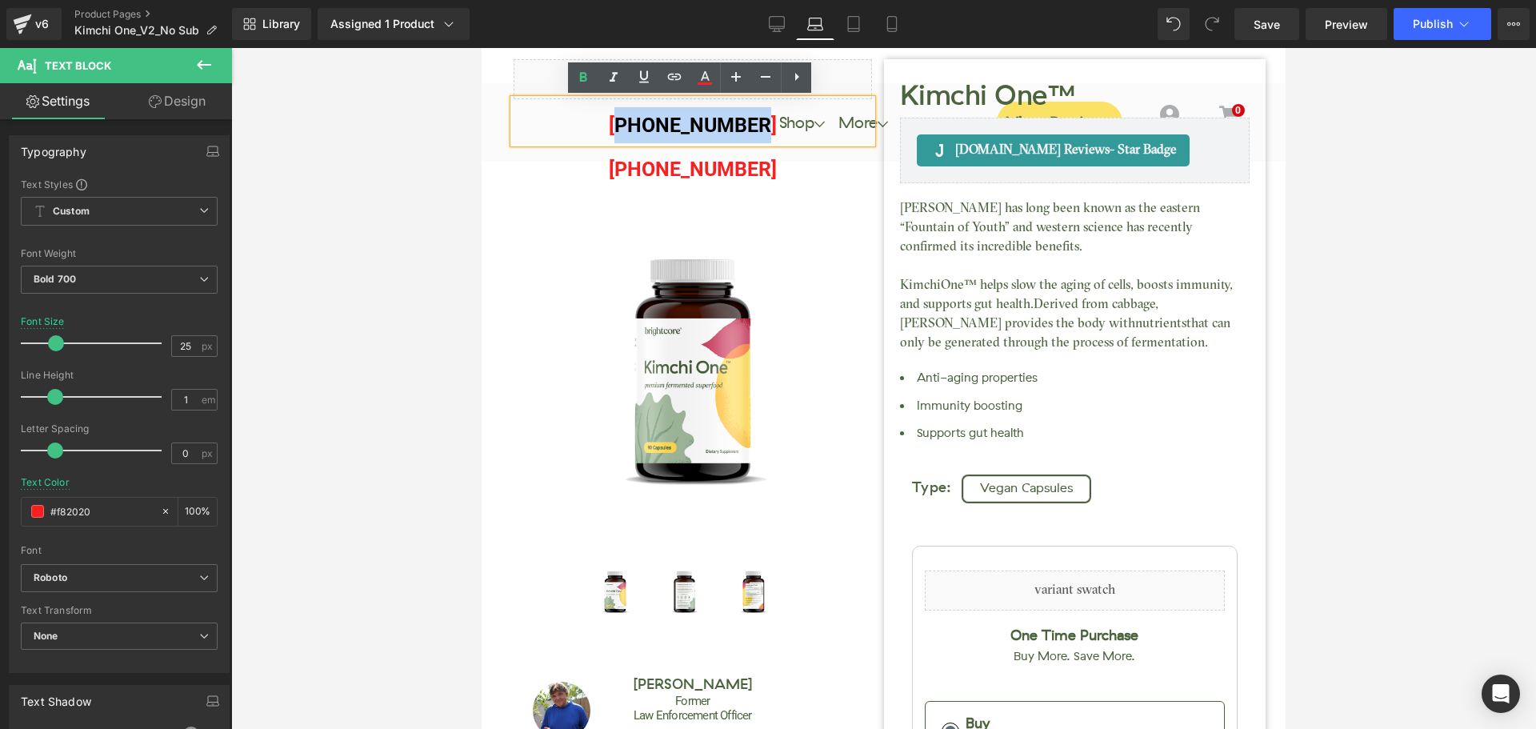
drag, startPoint x: 626, startPoint y: 125, endPoint x: 752, endPoint y: 120, distance: 125.7
click at [752, 120] on p "[PHONE_NUMBER]" at bounding box center [693, 125] width 358 height 36
paste div
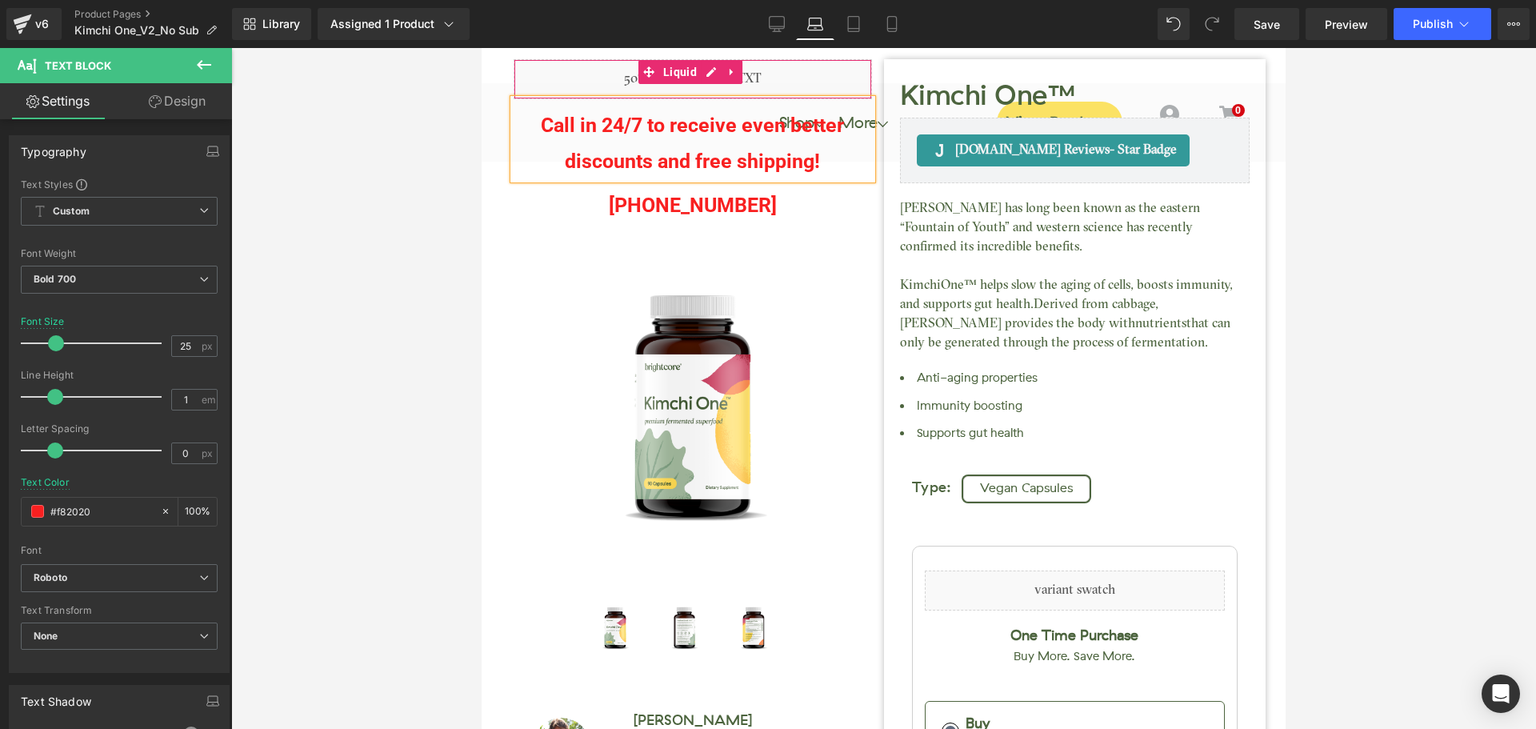
click at [776, 79] on div "Liquid" at bounding box center [693, 79] width 358 height 40
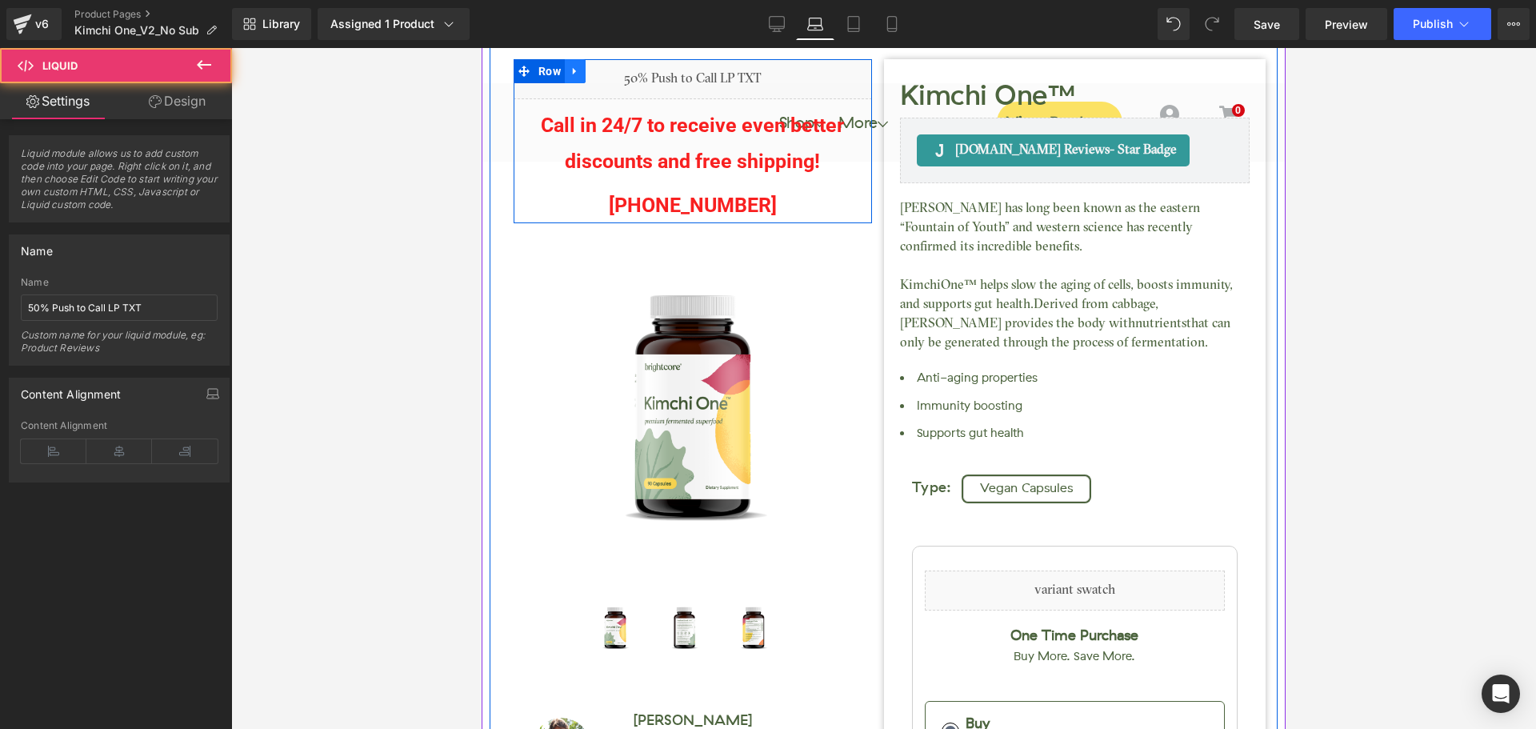
click at [578, 81] on link at bounding box center [575, 71] width 21 height 24
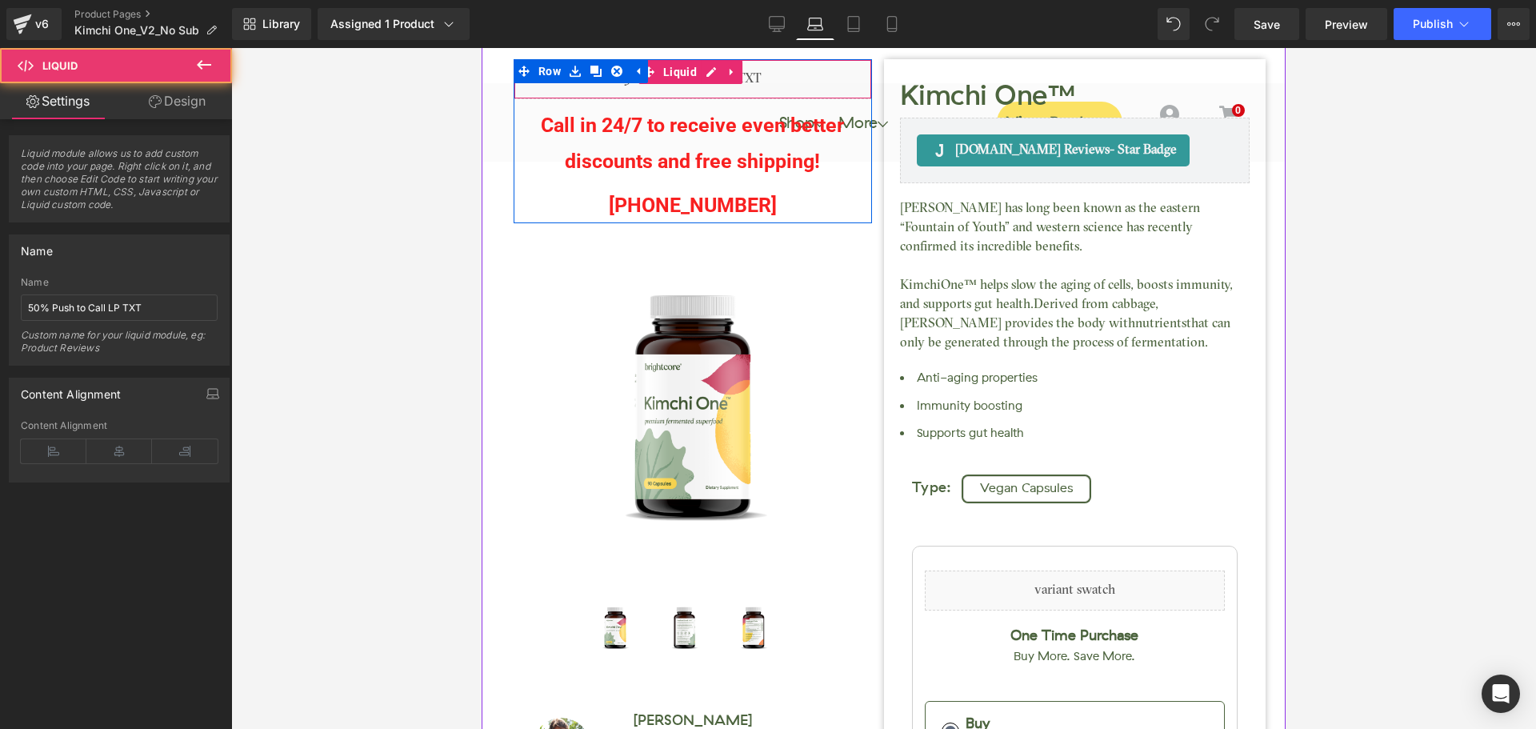
click at [759, 90] on div "Liquid" at bounding box center [693, 79] width 358 height 40
click at [697, 88] on div "Liquid" at bounding box center [693, 79] width 358 height 40
click at [761, 86] on div "Liquid" at bounding box center [693, 79] width 358 height 40
click at [766, 84] on div "Liquid" at bounding box center [693, 79] width 358 height 40
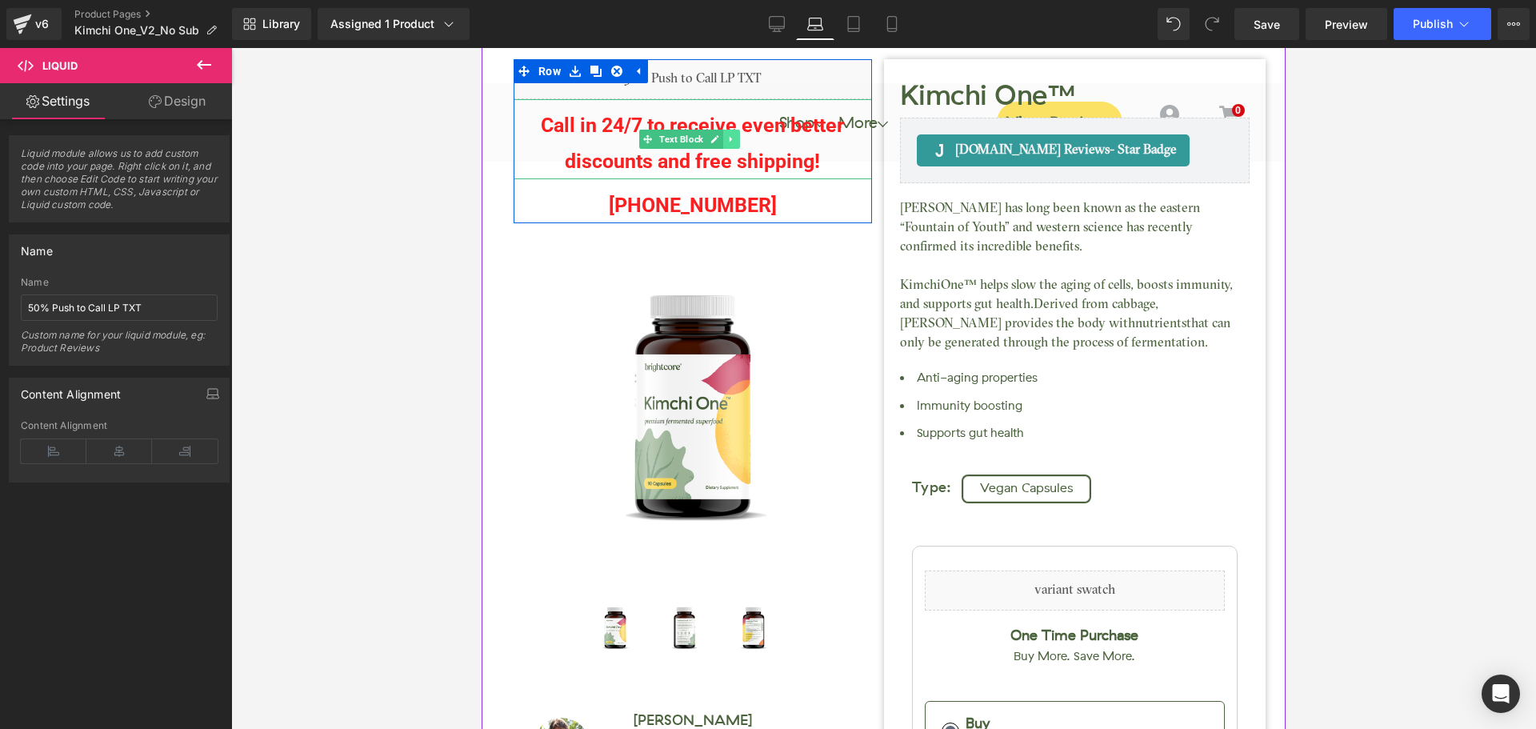
click at [728, 134] on icon at bounding box center [731, 139] width 9 height 10
click at [805, 106] on div "Call in 24/7 to receive even better discounts and free shipping!" at bounding box center [693, 139] width 358 height 80
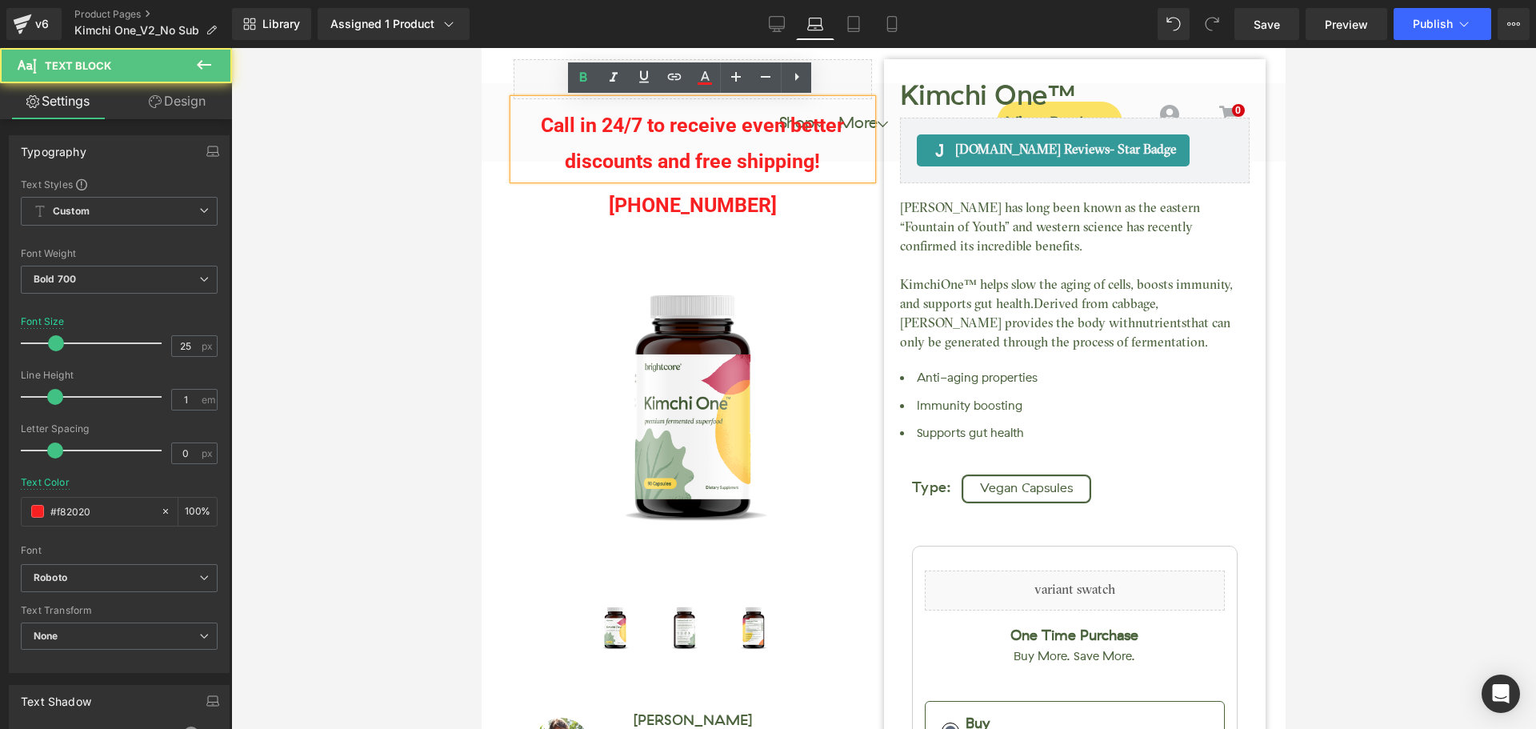
click at [792, 146] on p "Call in 24/7 to receive even better discounts and free shipping!" at bounding box center [693, 143] width 358 height 72
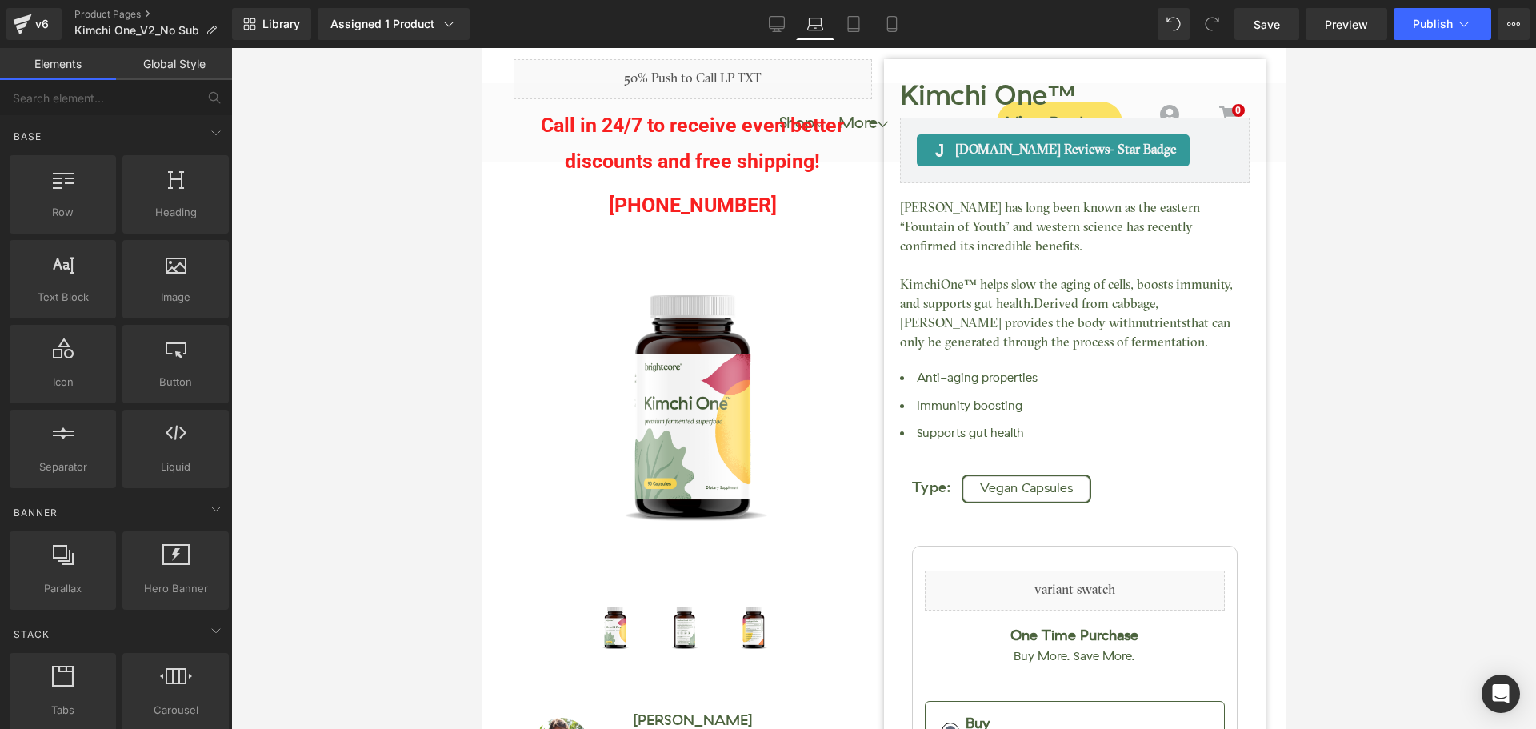
click at [1347, 170] on div at bounding box center [883, 388] width 1305 height 681
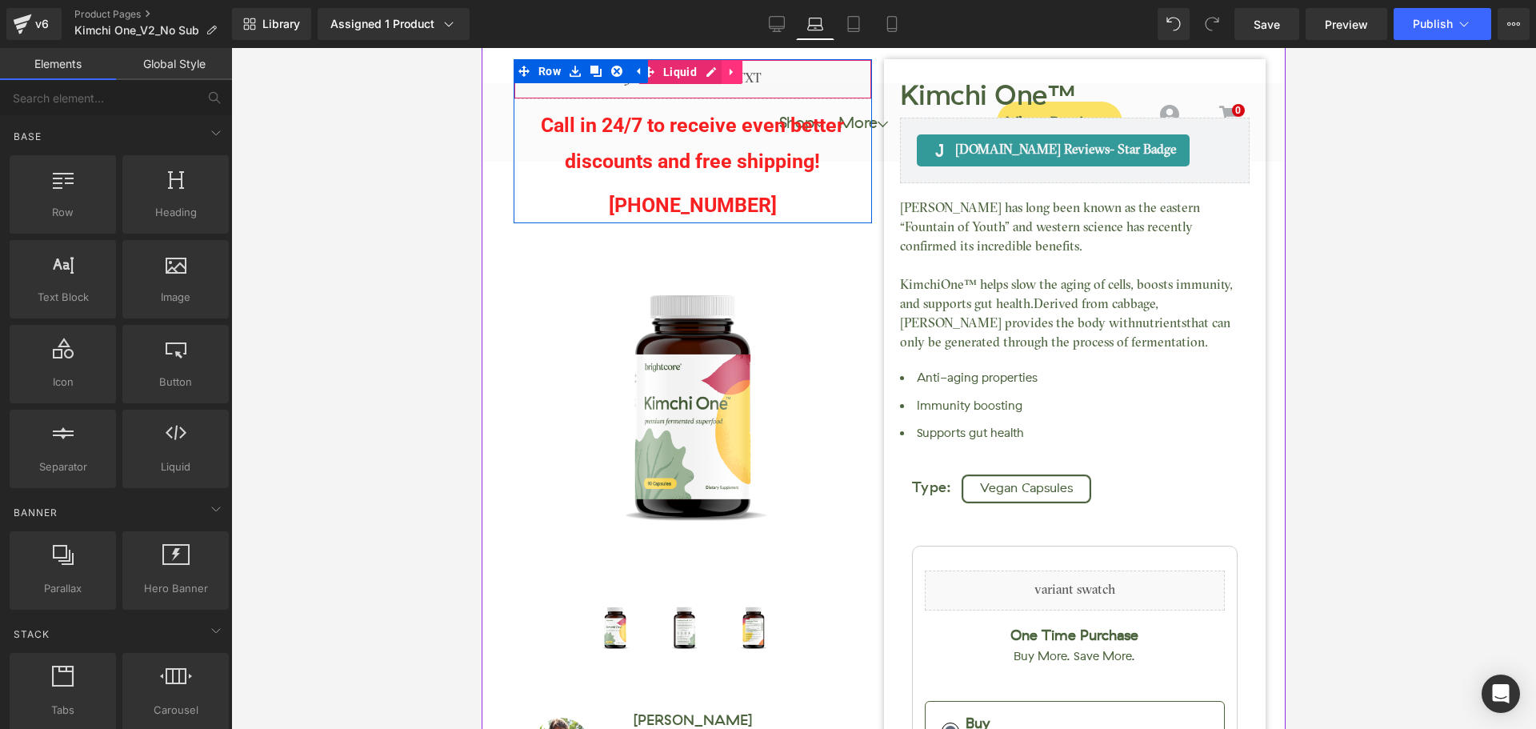
click at [737, 71] on icon at bounding box center [731, 72] width 11 height 12
click at [745, 74] on icon at bounding box center [742, 72] width 11 height 12
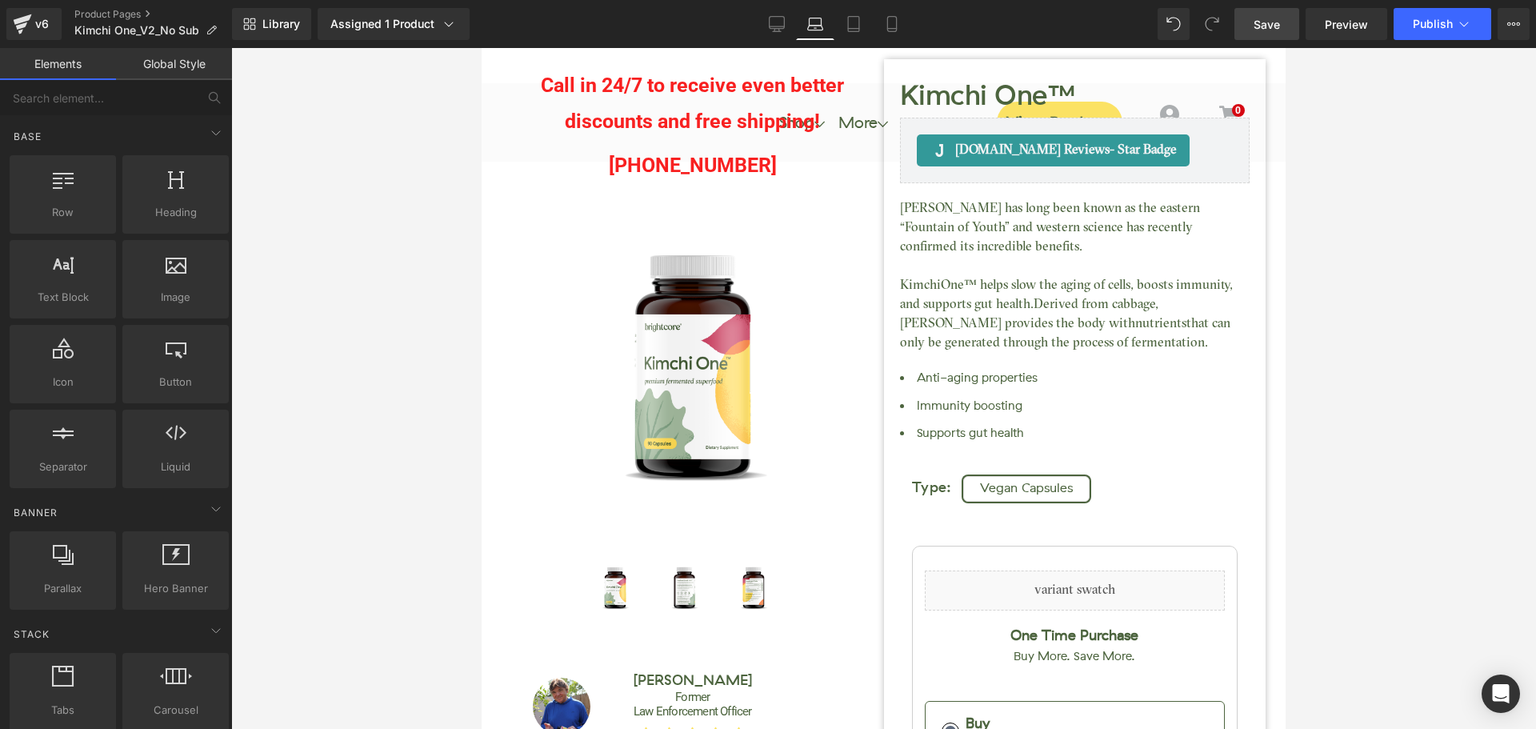
click at [1285, 30] on link "Save" at bounding box center [1266, 24] width 65 height 32
click at [857, 30] on icon at bounding box center [853, 24] width 16 height 16
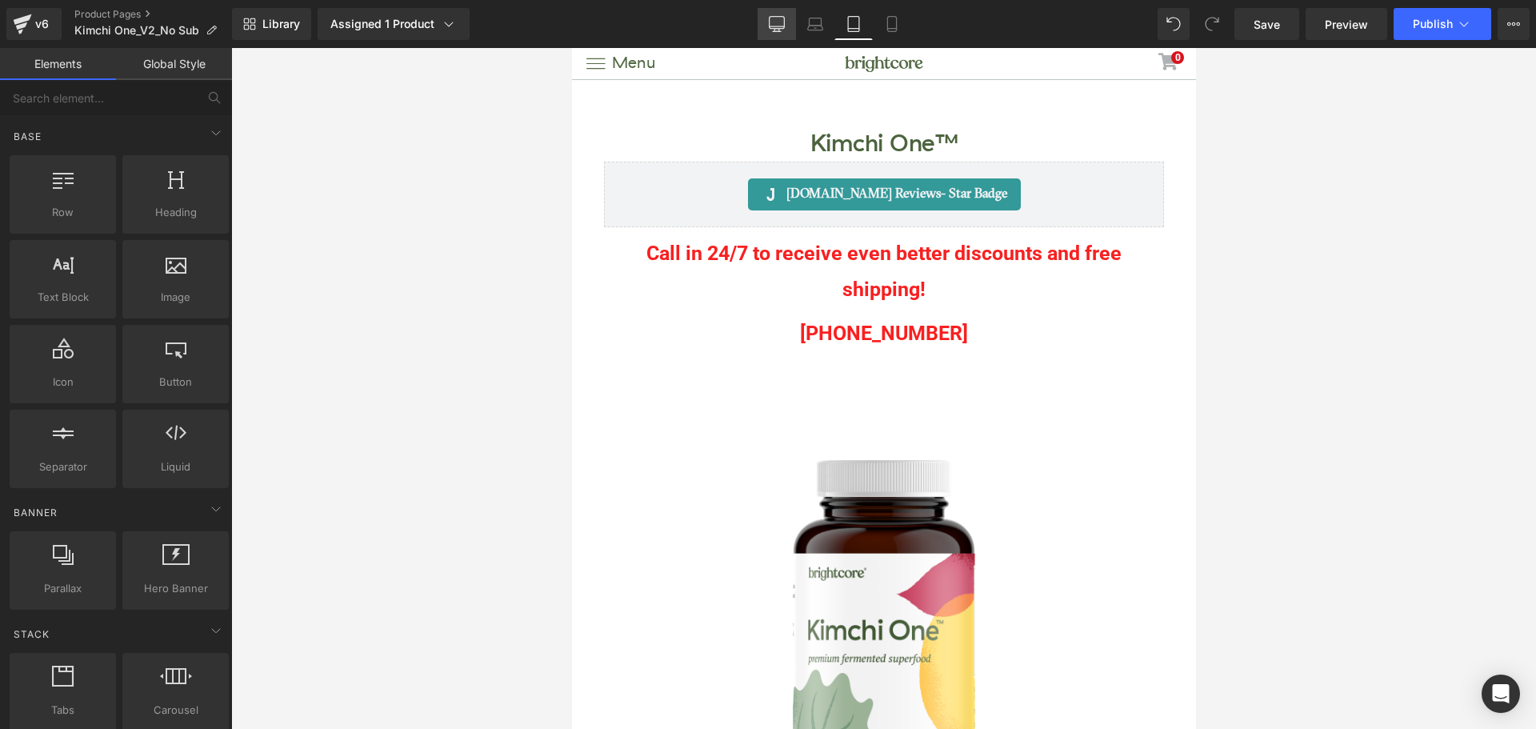
click at [783, 28] on icon at bounding box center [776, 23] width 15 height 12
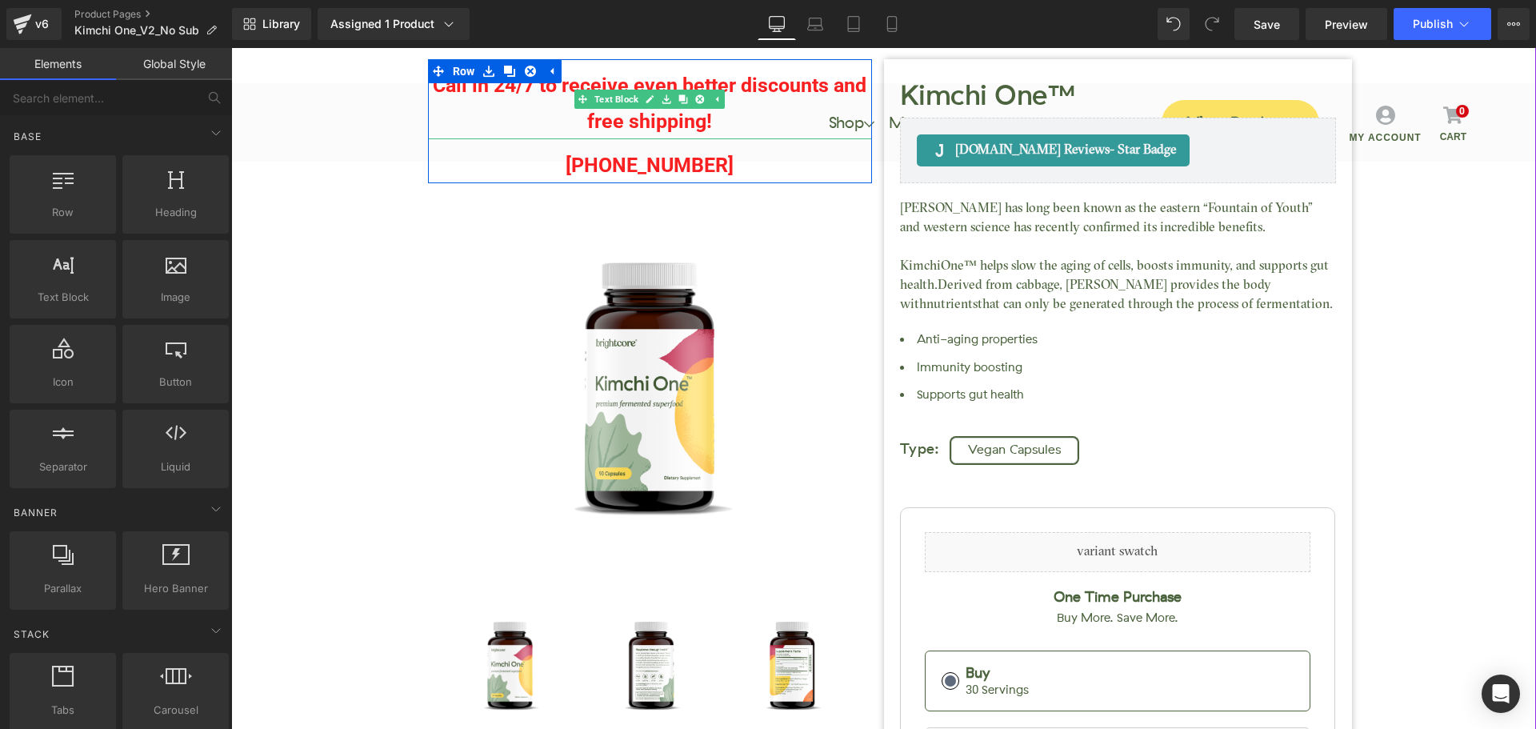
click at [758, 84] on p "Call in 24/7 to receive even better discounts and free shipping!" at bounding box center [650, 103] width 444 height 72
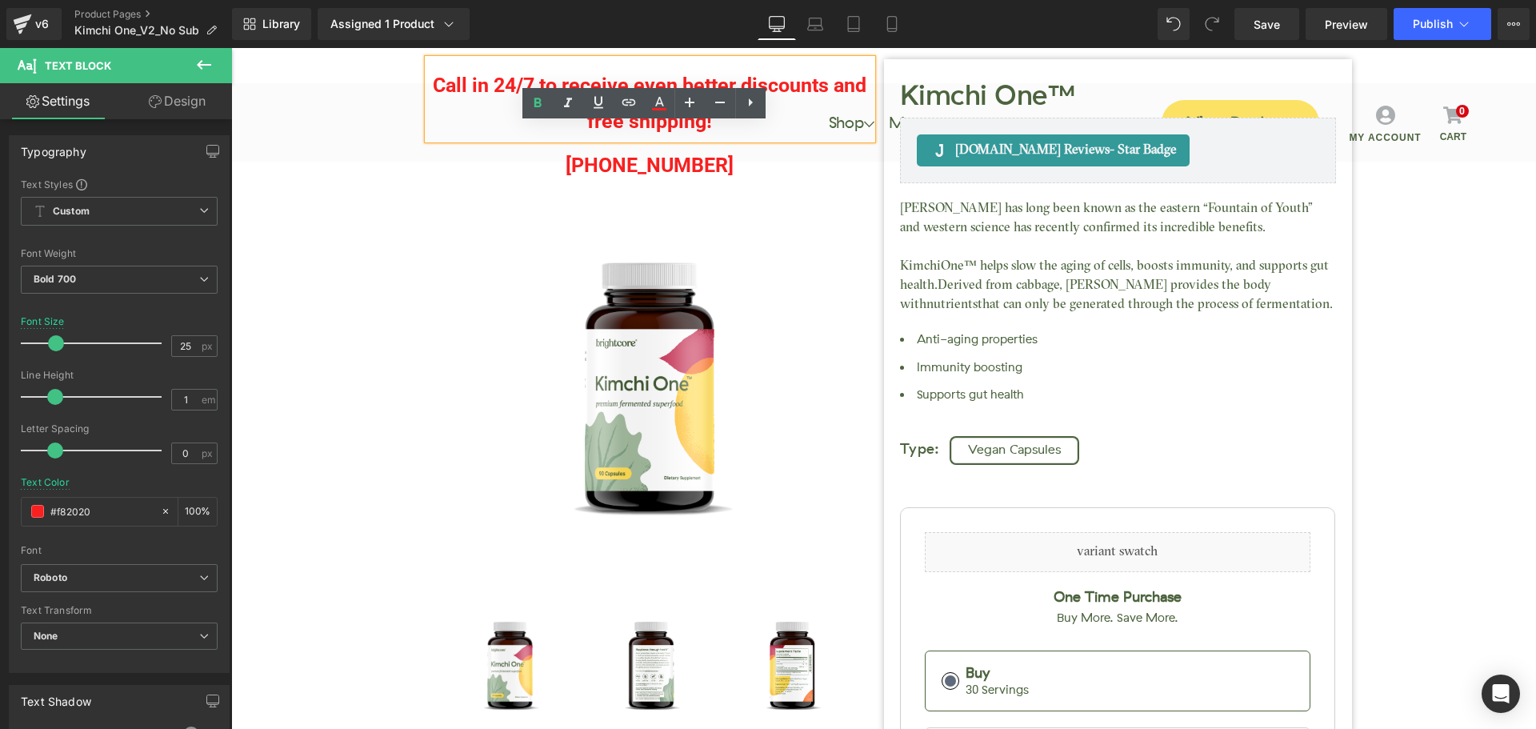
click at [730, 82] on p "Call in 24/7 to receive even better discounts and free shipping!" at bounding box center [650, 103] width 444 height 72
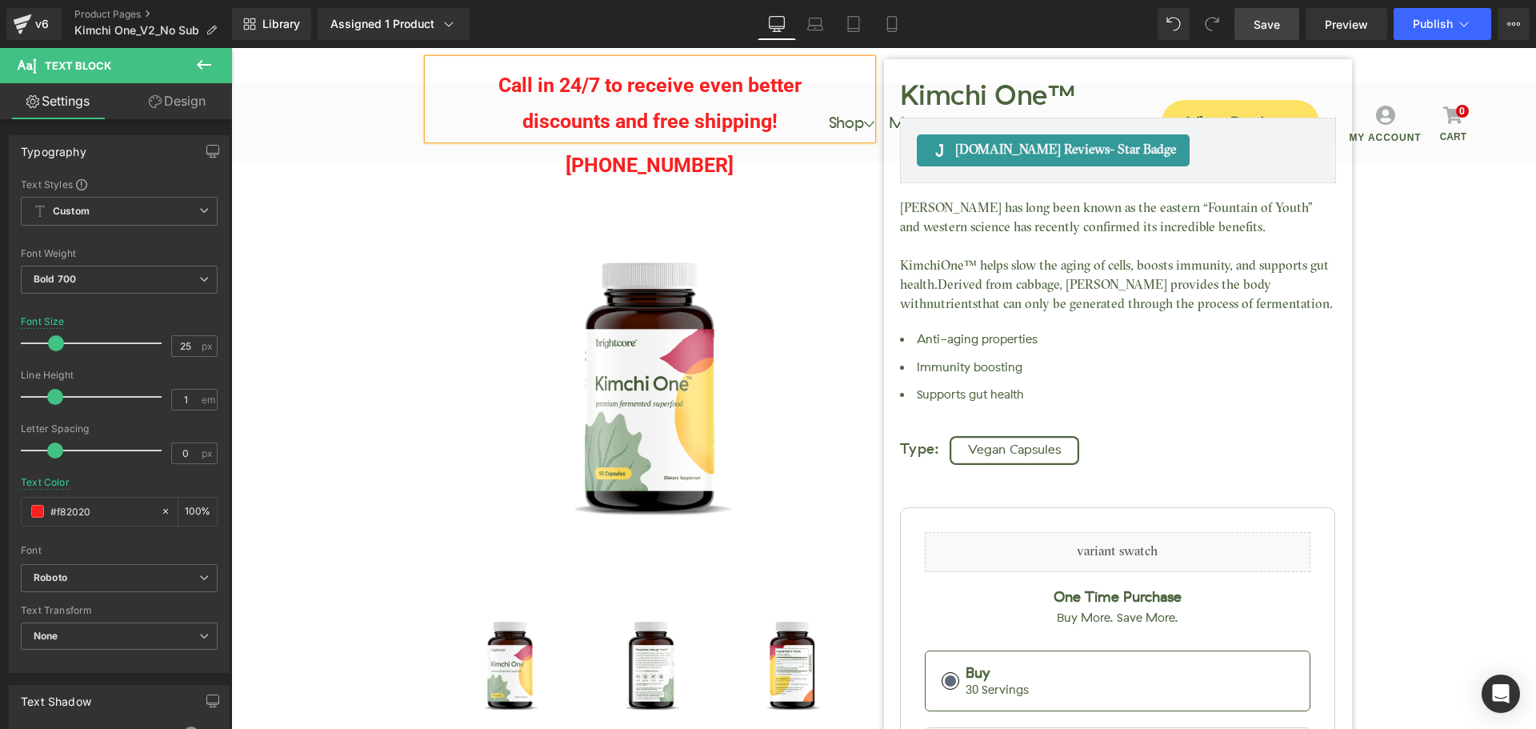
click at [1261, 27] on span "Save" at bounding box center [1266, 24] width 26 height 17
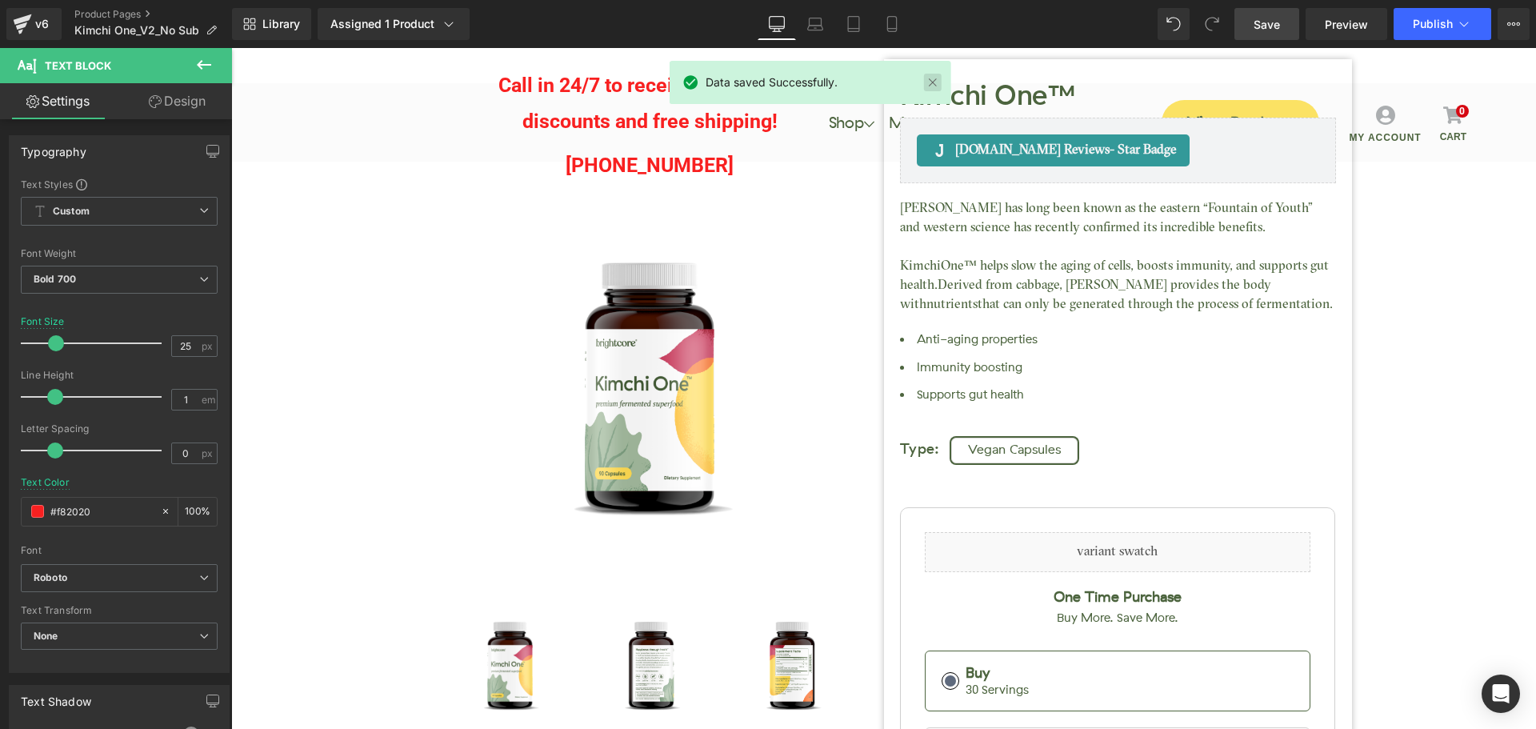
click at [937, 80] on link at bounding box center [933, 83] width 18 height 18
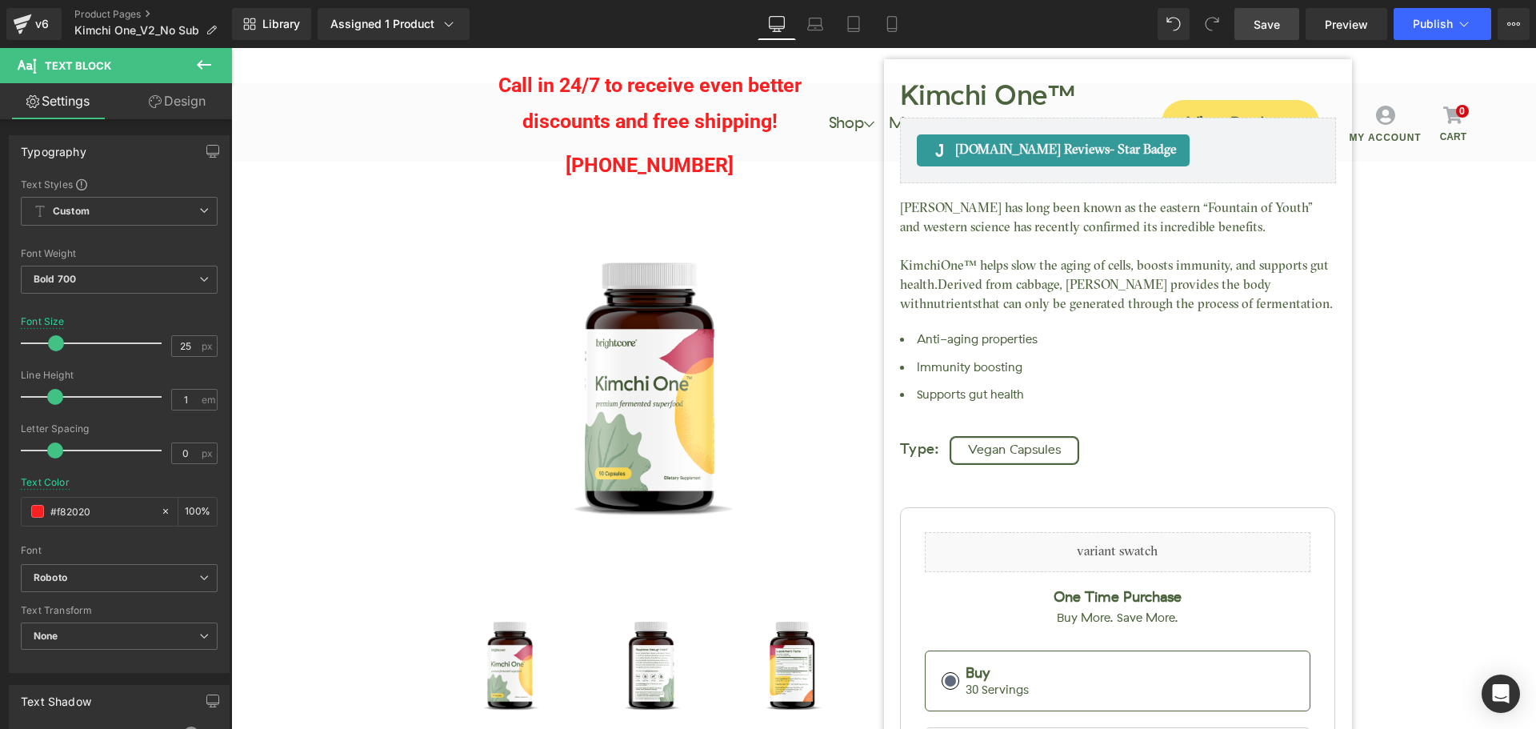
click at [1244, 30] on link "Save" at bounding box center [1266, 24] width 65 height 32
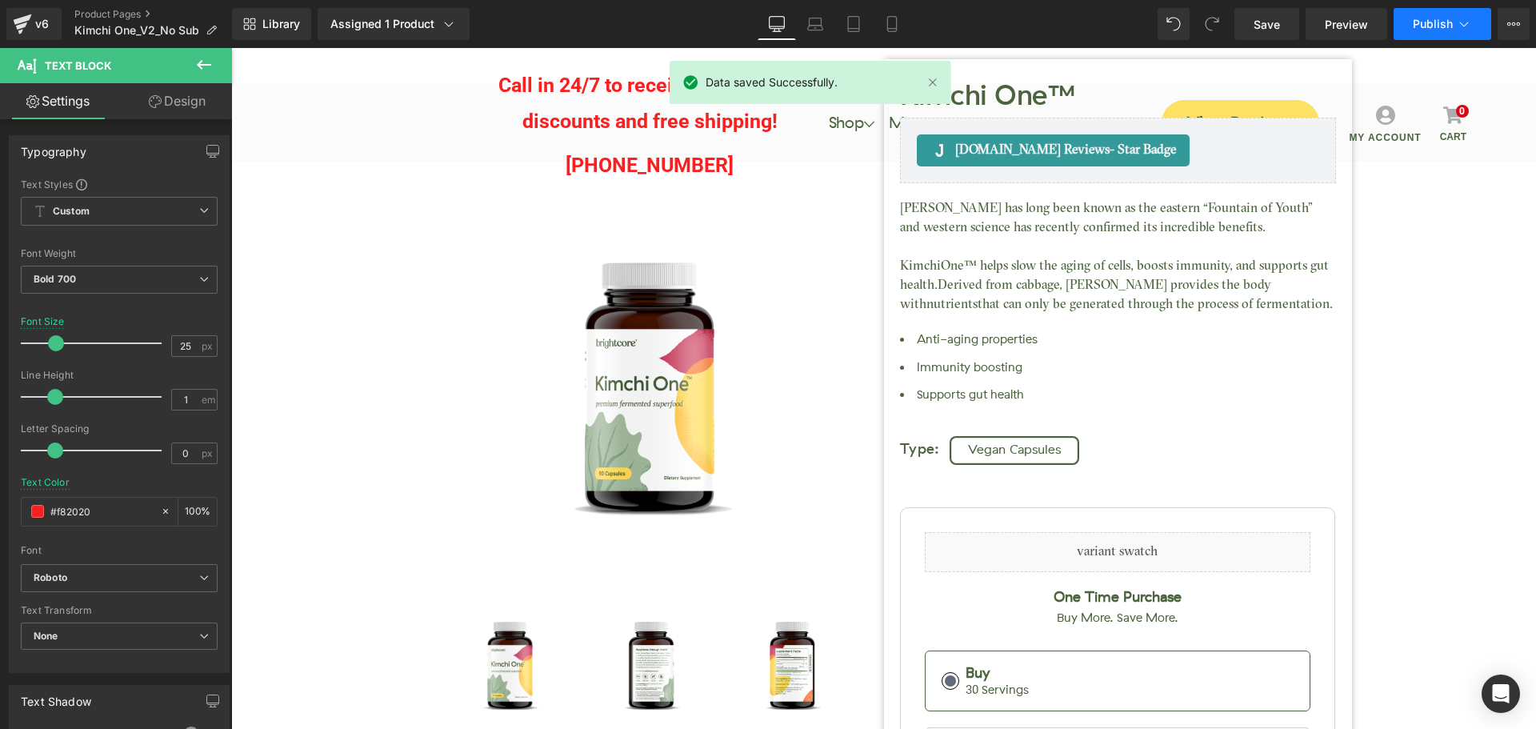
click at [1433, 29] on span "Publish" at bounding box center [1433, 24] width 40 height 13
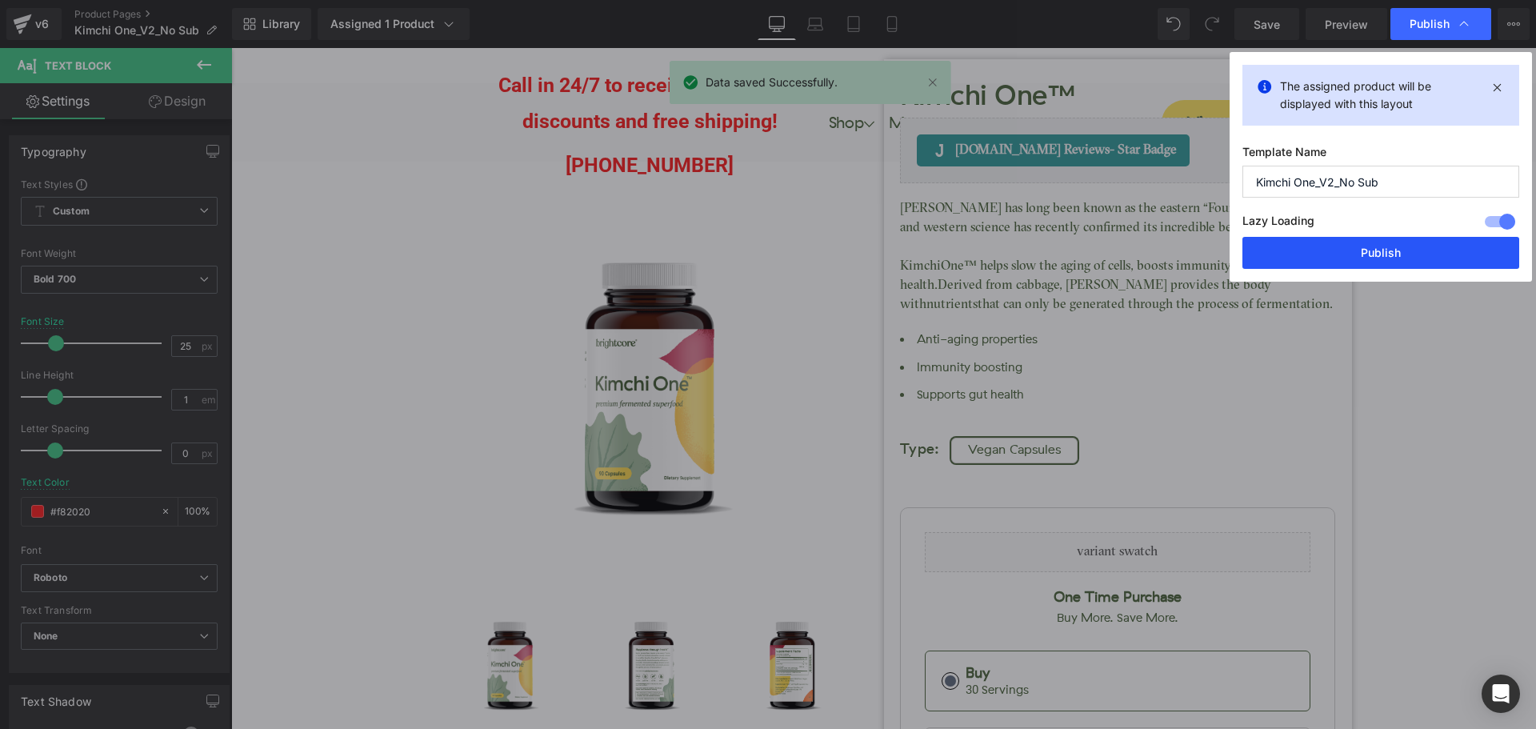
drag, startPoint x: 1429, startPoint y: 253, endPoint x: 1199, endPoint y: 198, distance: 236.7
click at [1429, 253] on button "Publish" at bounding box center [1380, 253] width 277 height 32
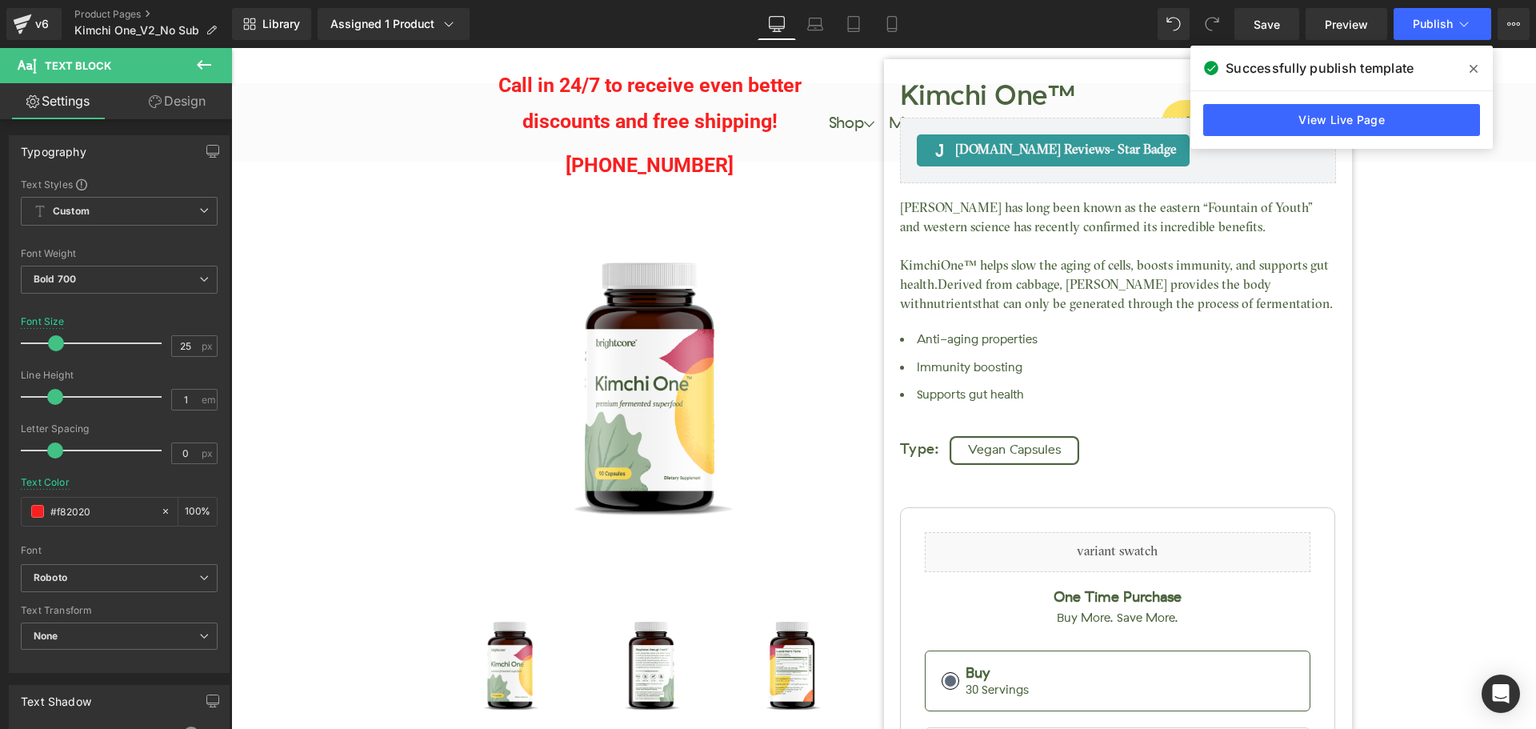
click at [1475, 63] on icon at bounding box center [1473, 68] width 8 height 13
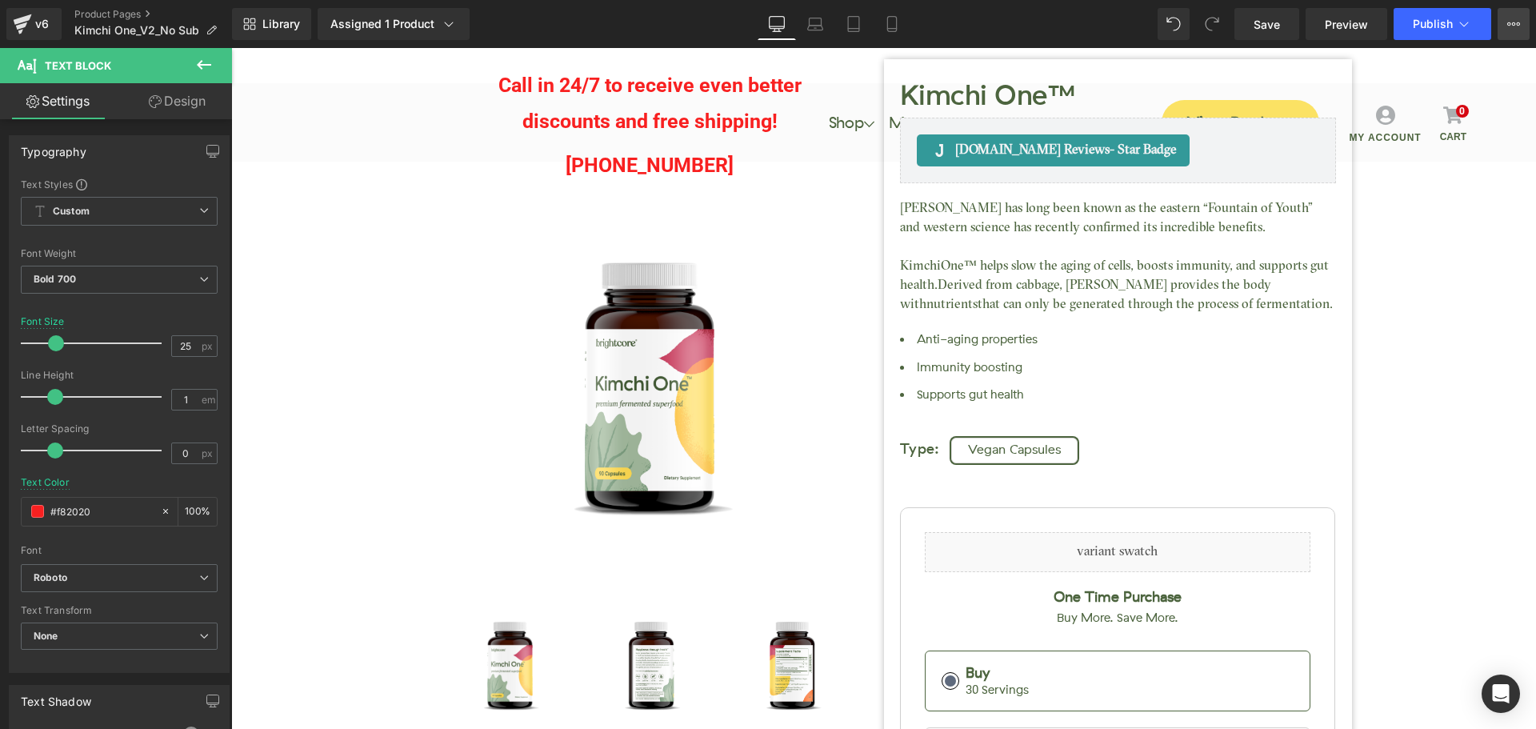
click at [1514, 28] on icon at bounding box center [1513, 24] width 13 height 13
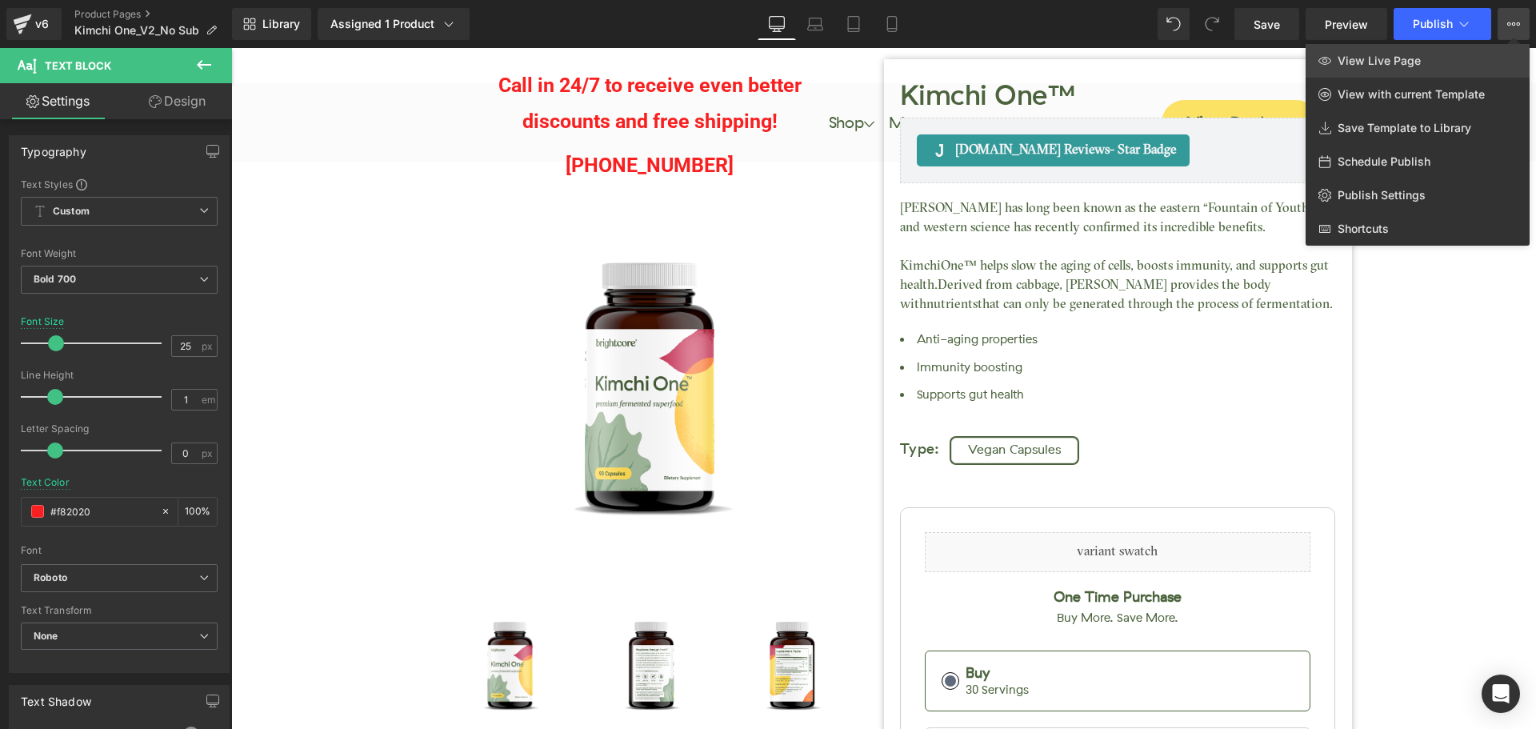
click at [1400, 64] on span "View Live Page" at bounding box center [1378, 61] width 83 height 14
